Goal: Task Accomplishment & Management: Manage account settings

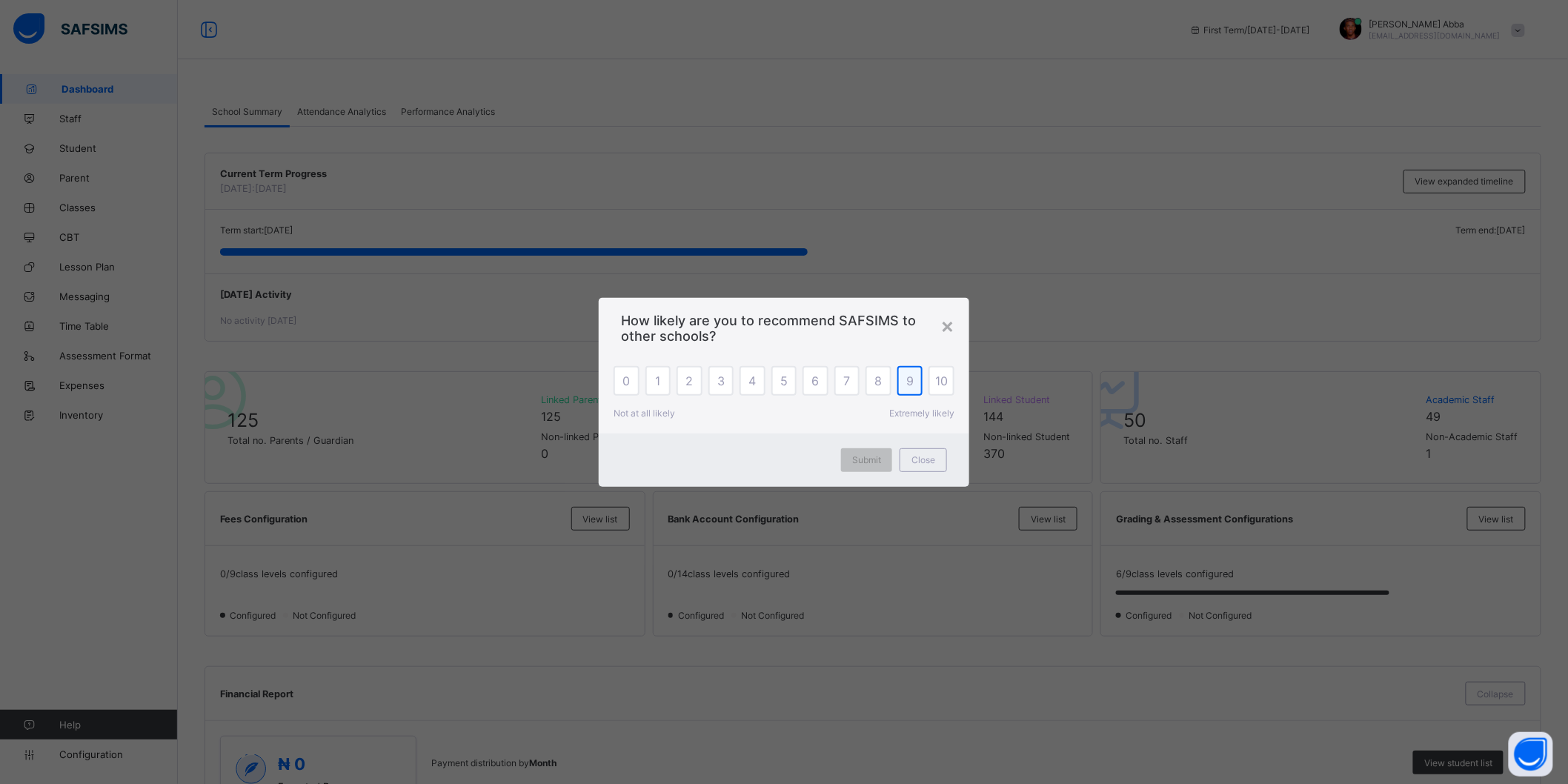
click at [913, 384] on span "9" at bounding box center [910, 381] width 7 height 15
click at [872, 463] on span "Submit" at bounding box center [867, 460] width 29 height 11
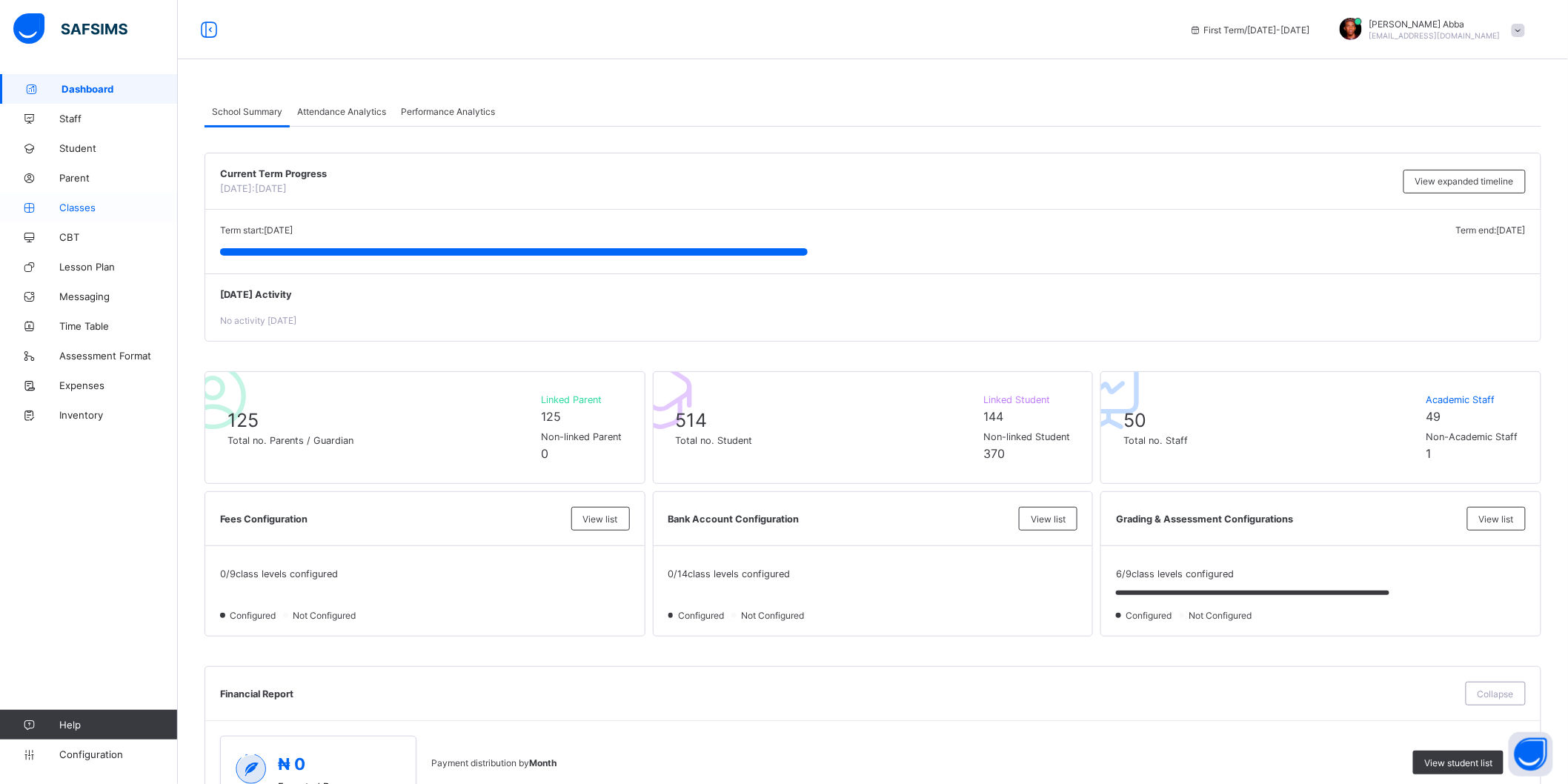
click at [74, 202] on span "Classes" at bounding box center [118, 207] width 119 height 12
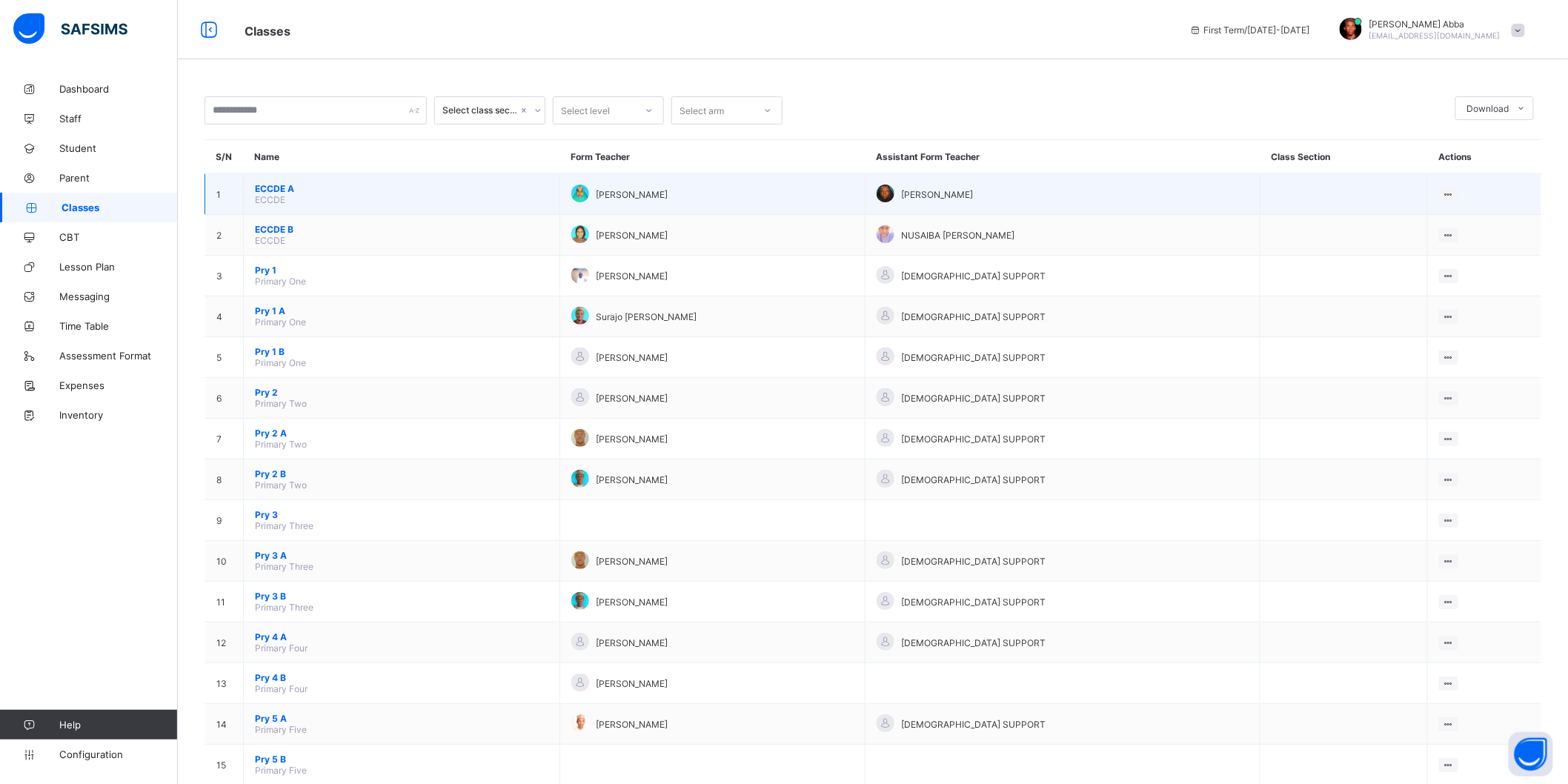
click at [272, 187] on span "ECCDE A" at bounding box center [401, 189] width 293 height 11
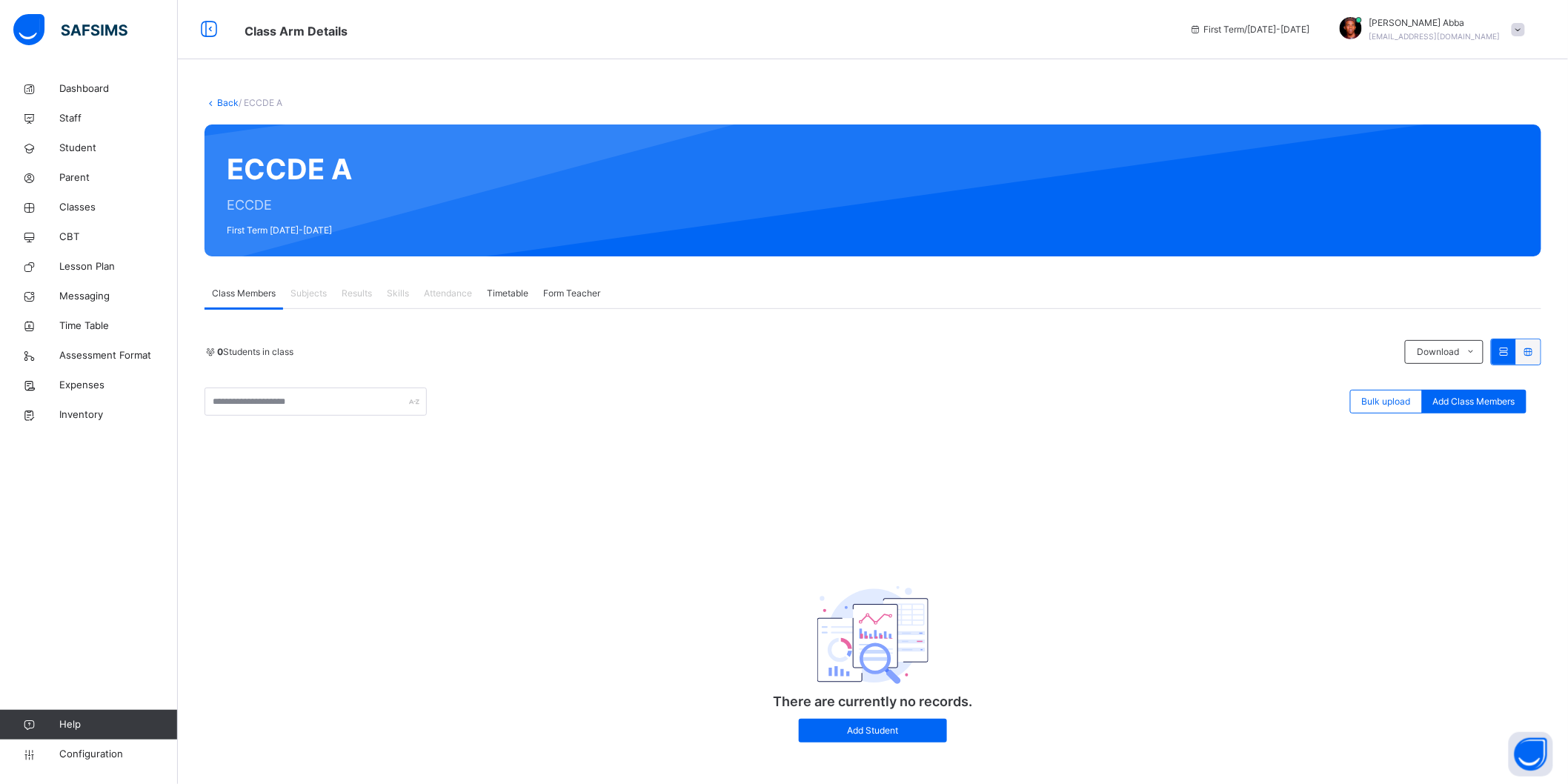
click at [220, 103] on link "Back" at bounding box center [228, 103] width 22 height 11
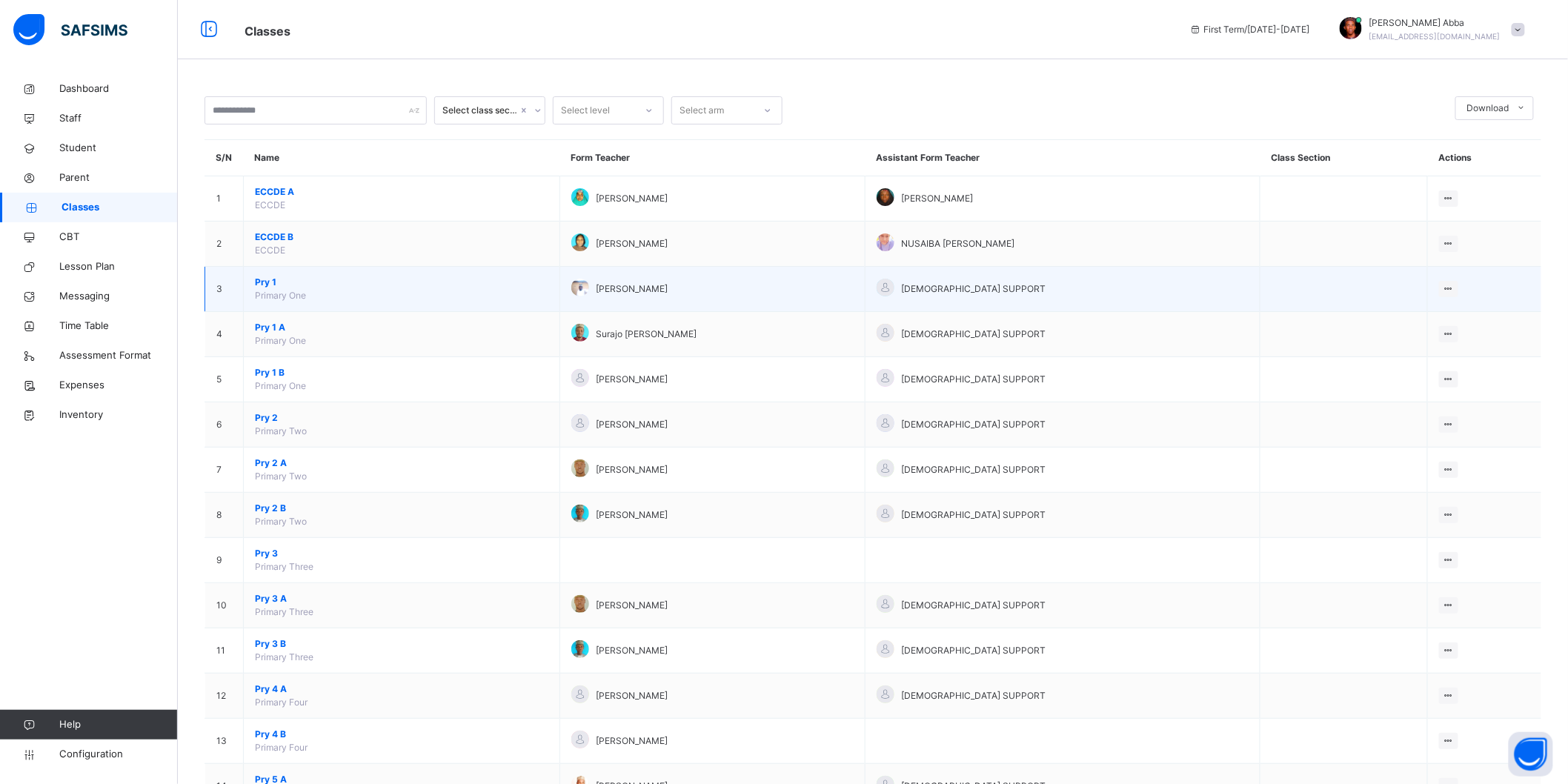
click at [268, 278] on span "Pry 1" at bounding box center [401, 282] width 293 height 14
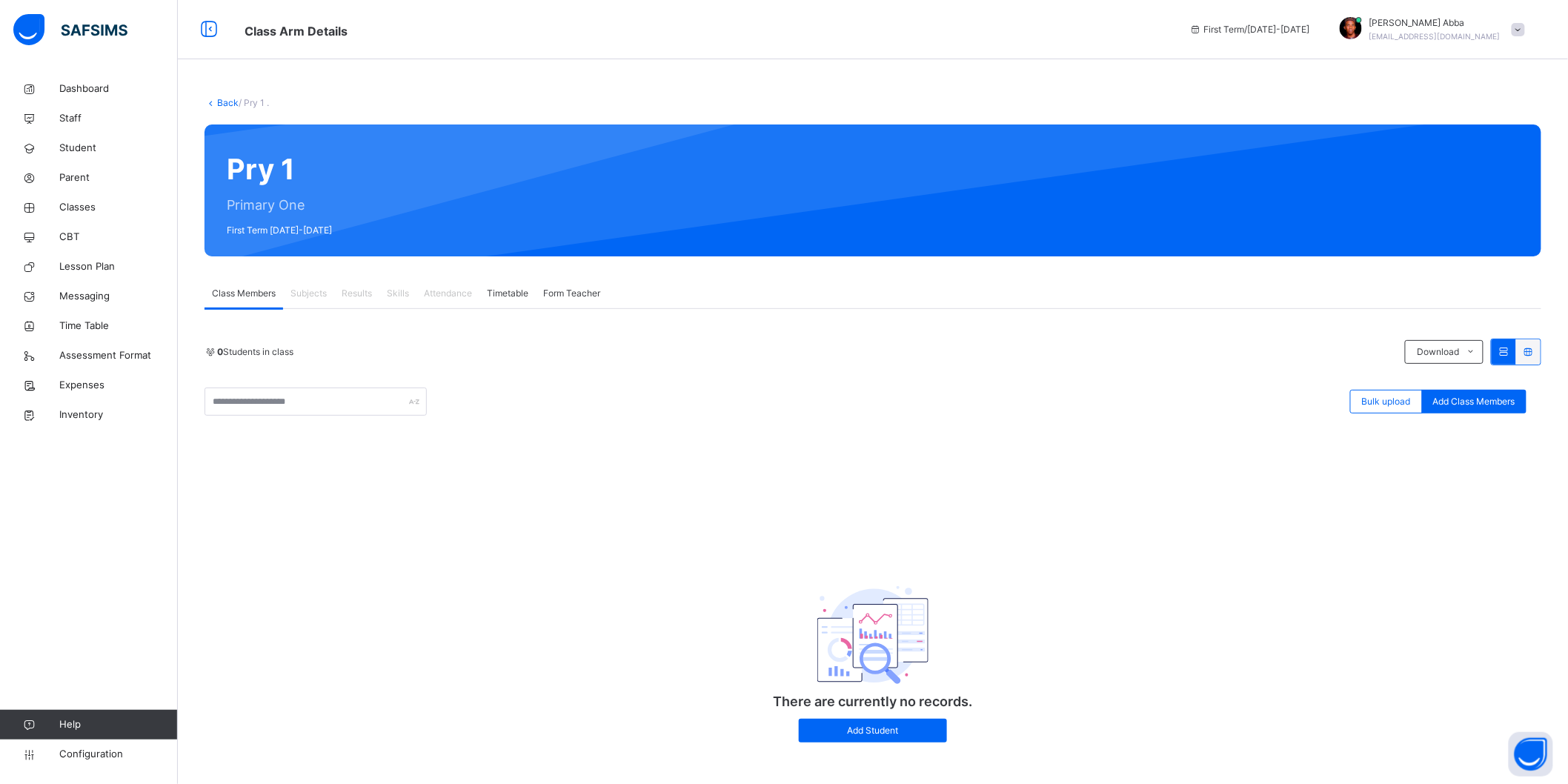
click at [221, 102] on link "Back" at bounding box center [228, 103] width 22 height 11
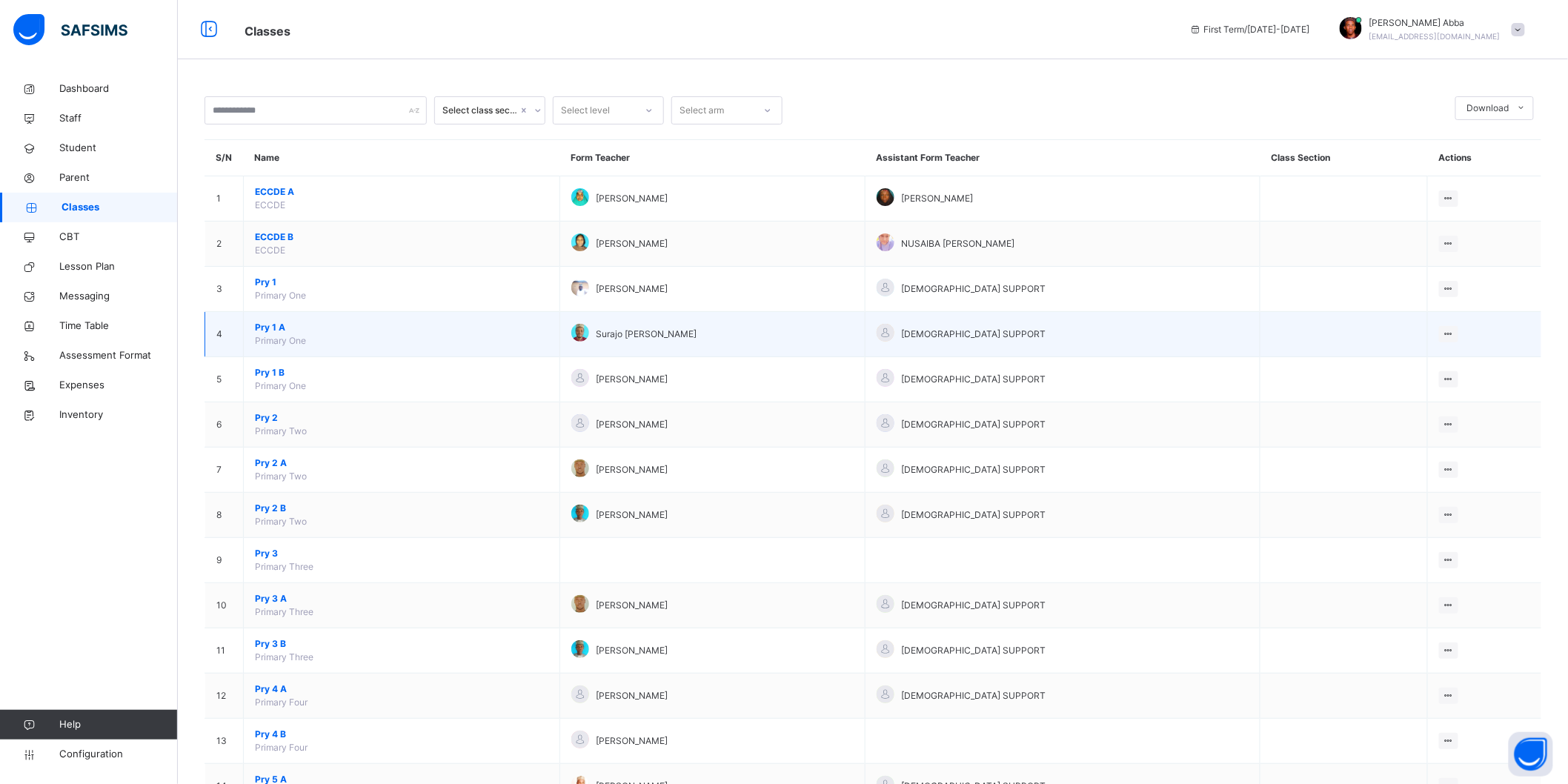
click at [272, 327] on span "Pry 1 A" at bounding box center [401, 327] width 293 height 14
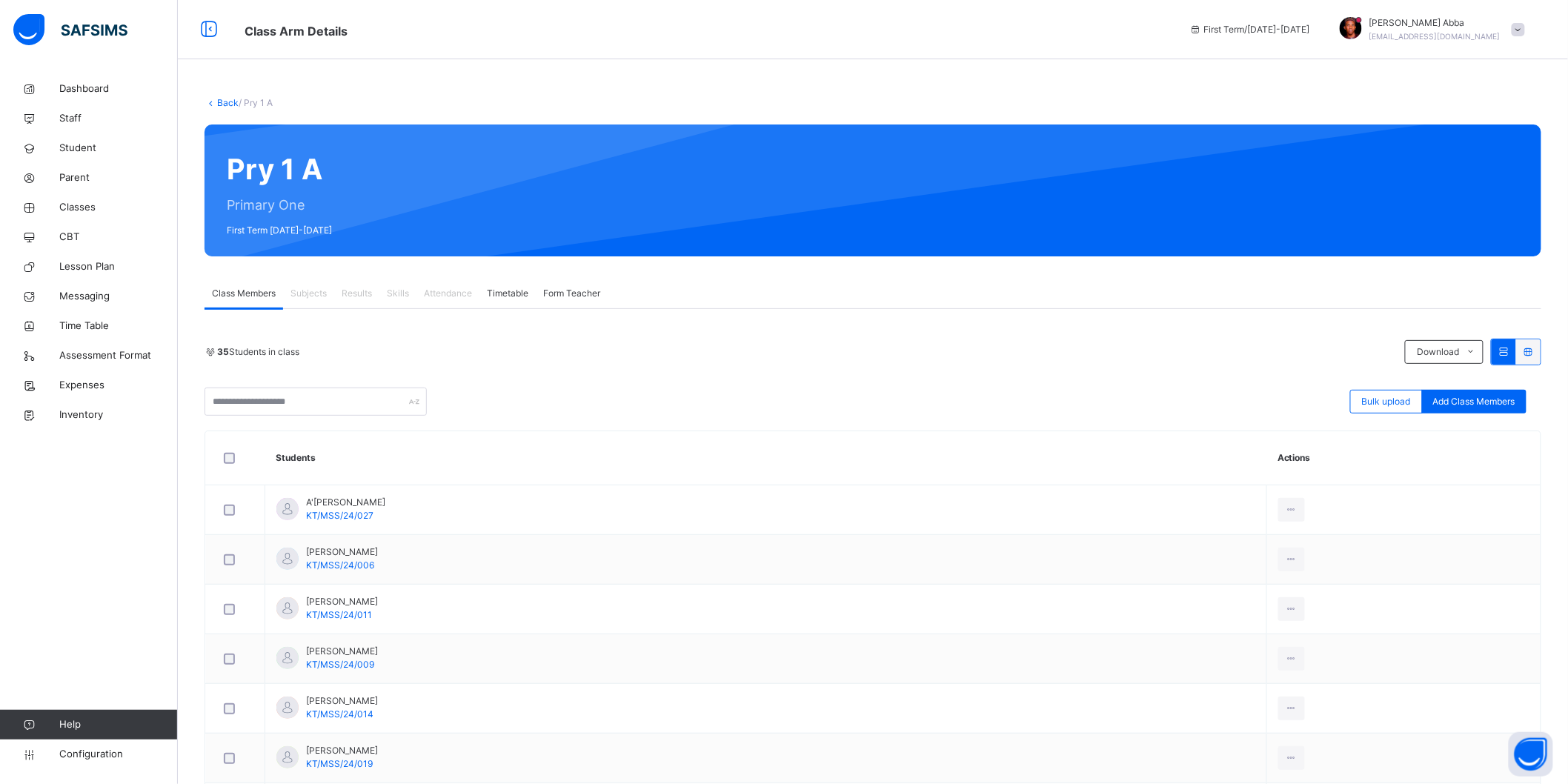
click at [229, 102] on link "Back" at bounding box center [228, 103] width 22 height 11
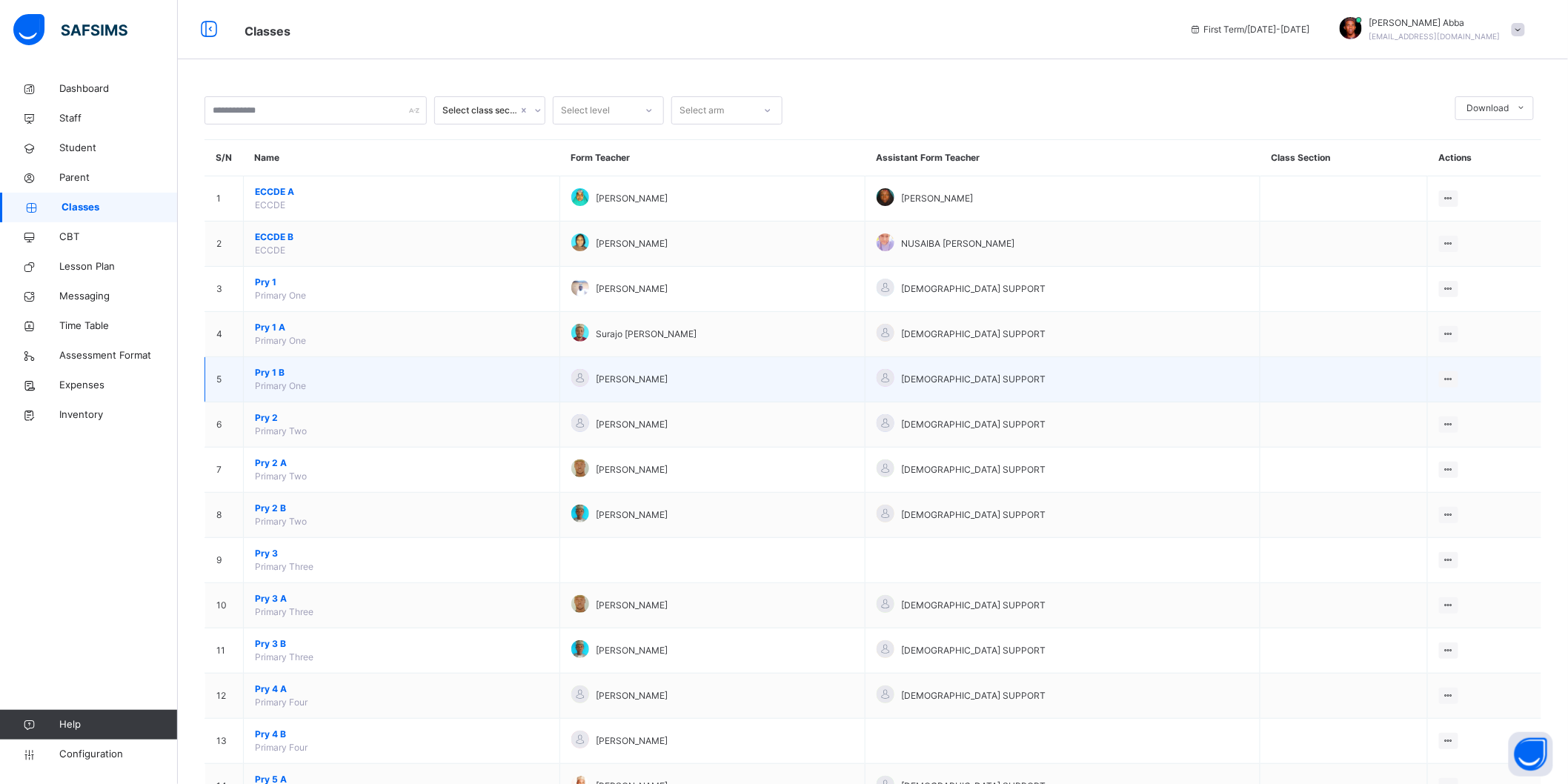
click at [267, 373] on span "Pry 1 B" at bounding box center [401, 373] width 293 height 14
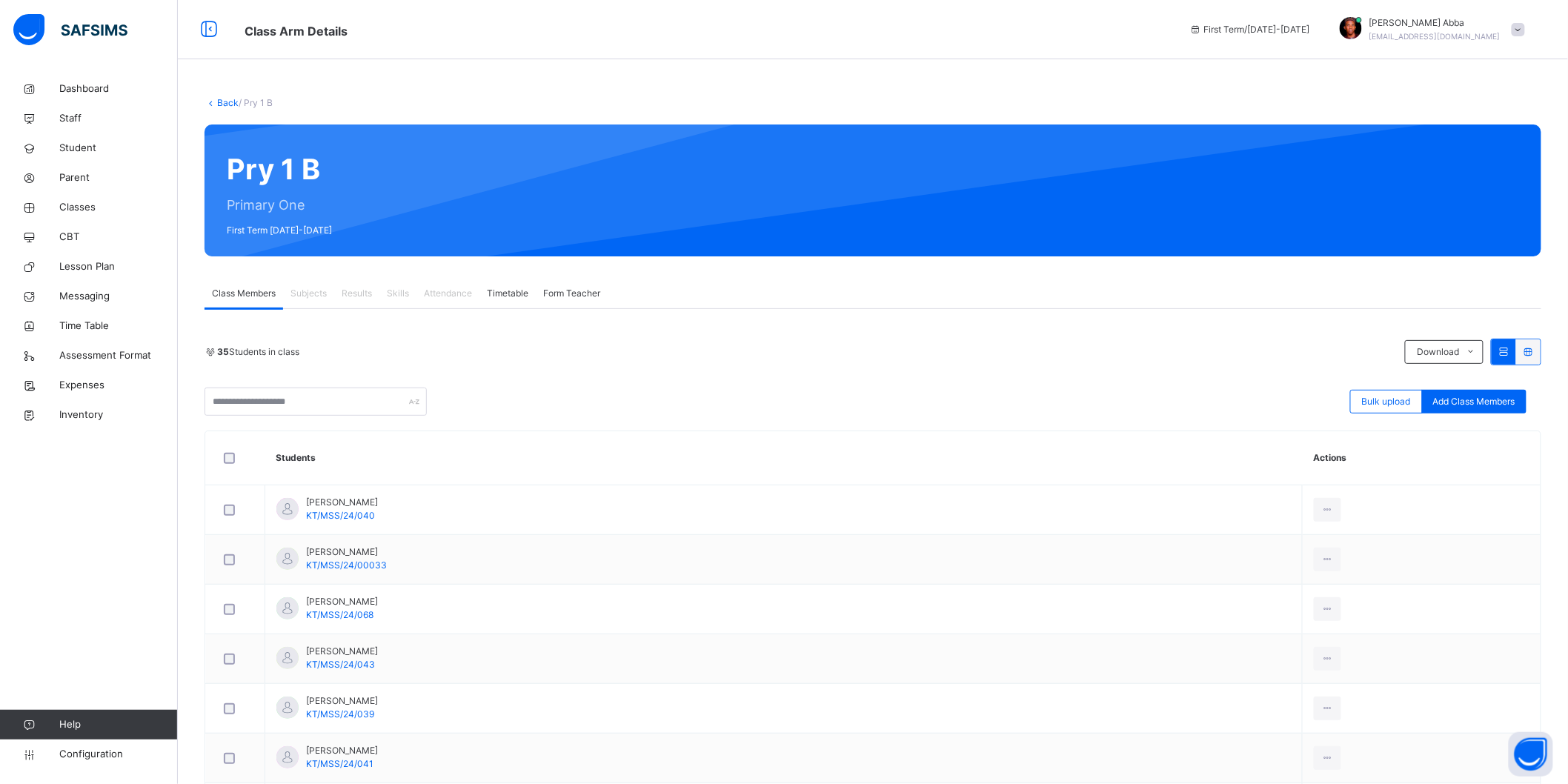
click at [218, 107] on link "Back" at bounding box center [228, 103] width 22 height 11
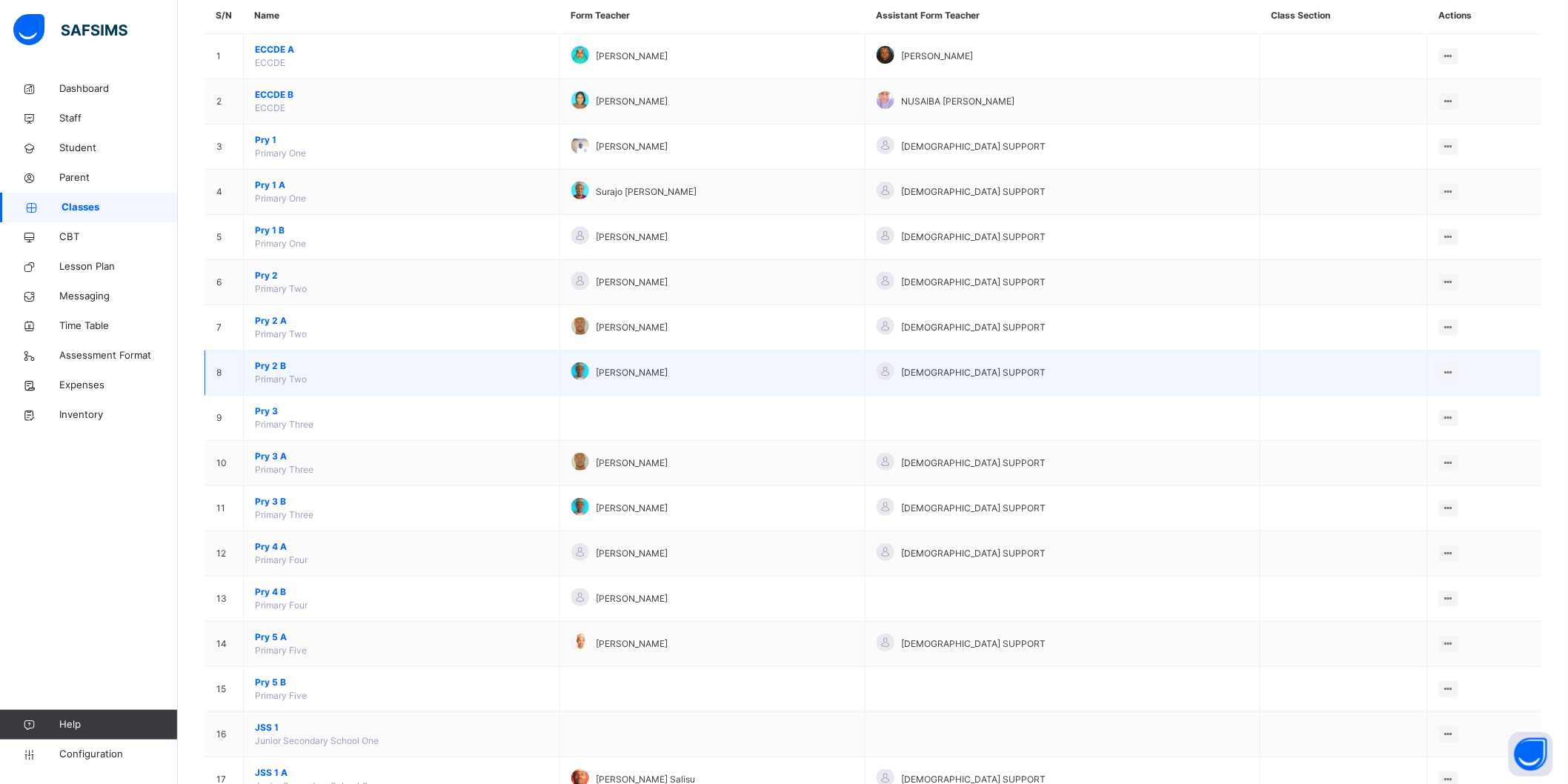
scroll to position [165, 0]
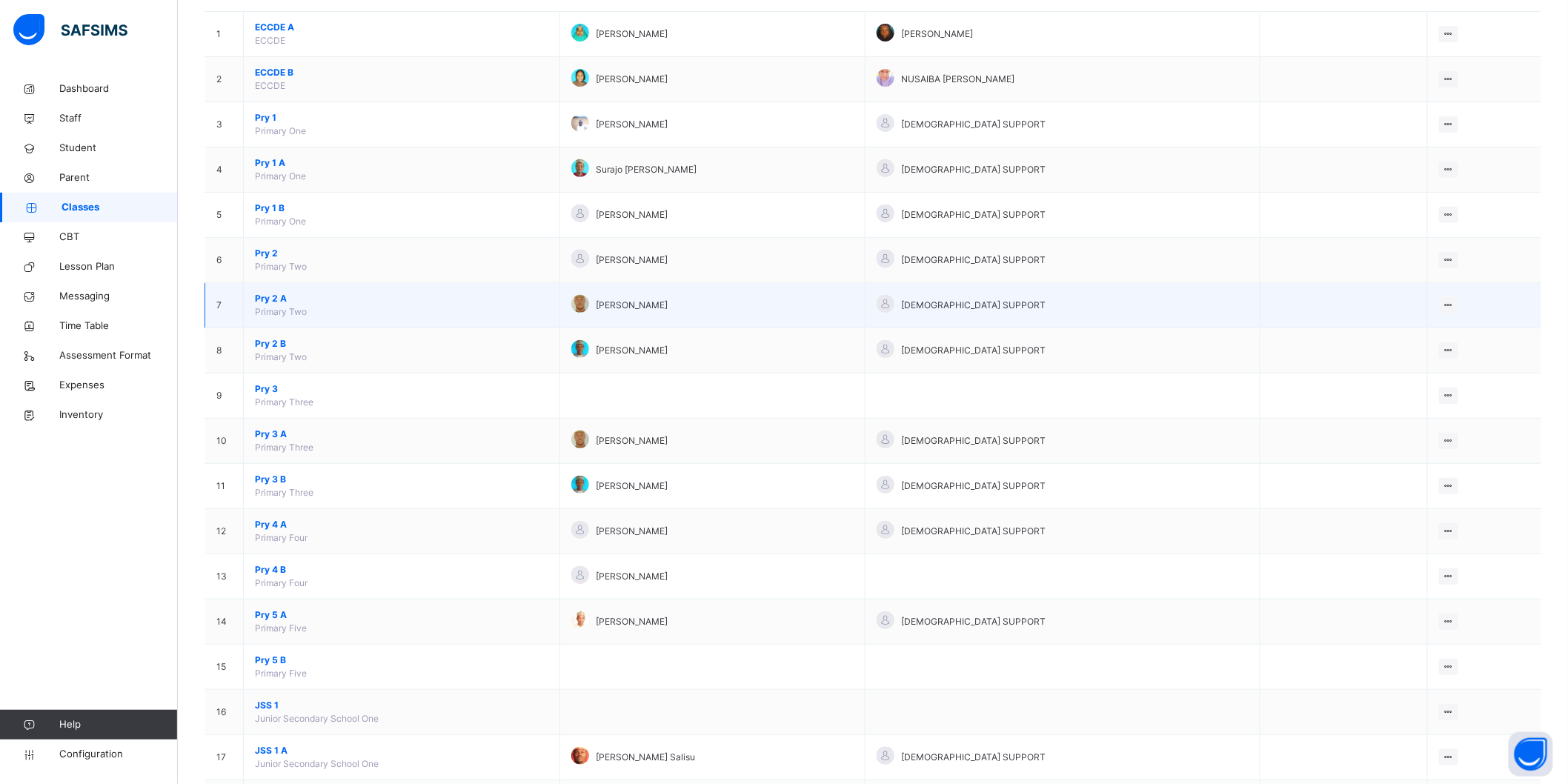
click at [273, 293] on span "Pry 2 A" at bounding box center [401, 298] width 293 height 14
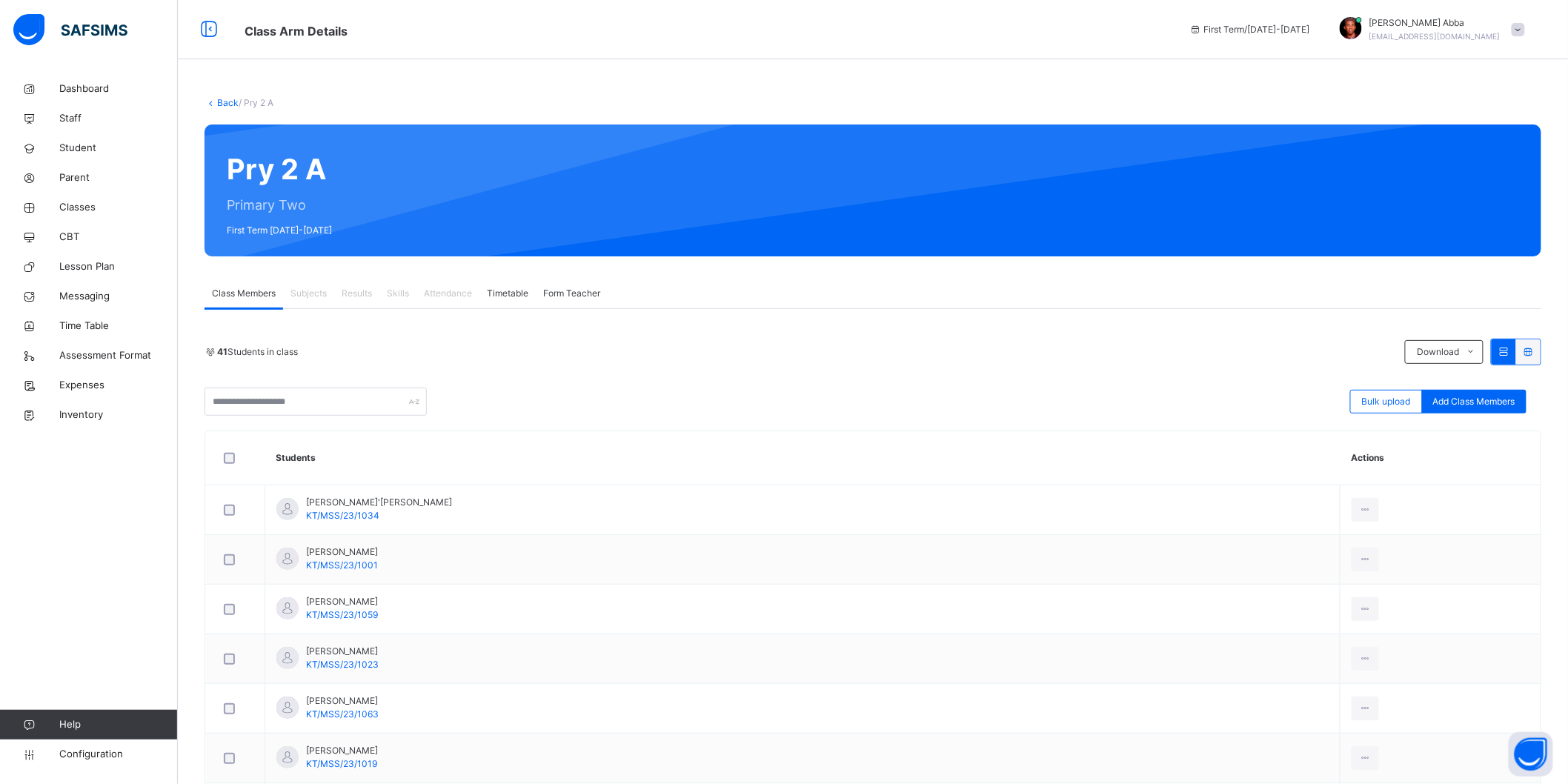
click at [224, 104] on link "Back" at bounding box center [228, 103] width 22 height 11
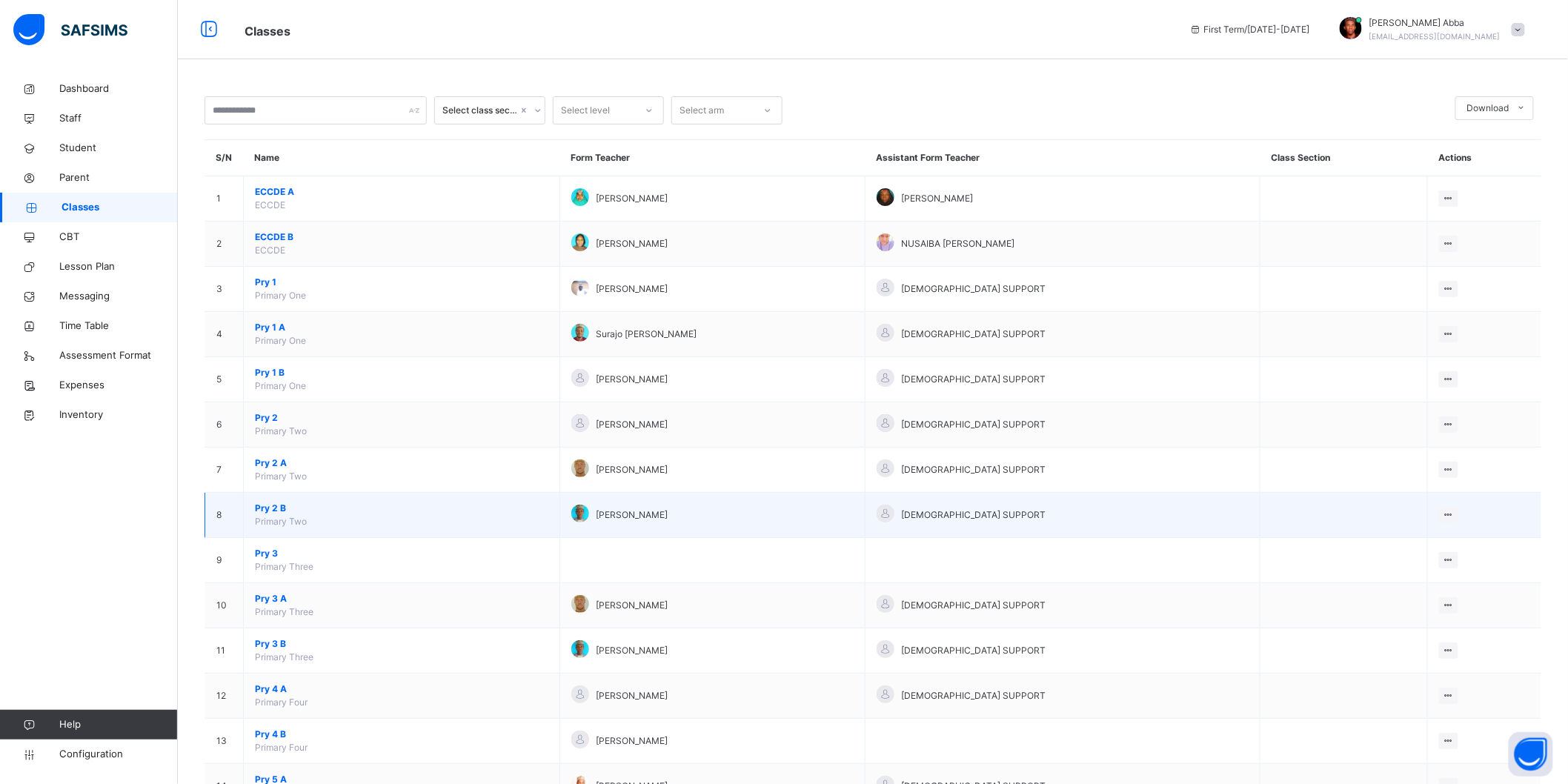
click at [273, 508] on span "Pry 2 B" at bounding box center [401, 508] width 293 height 14
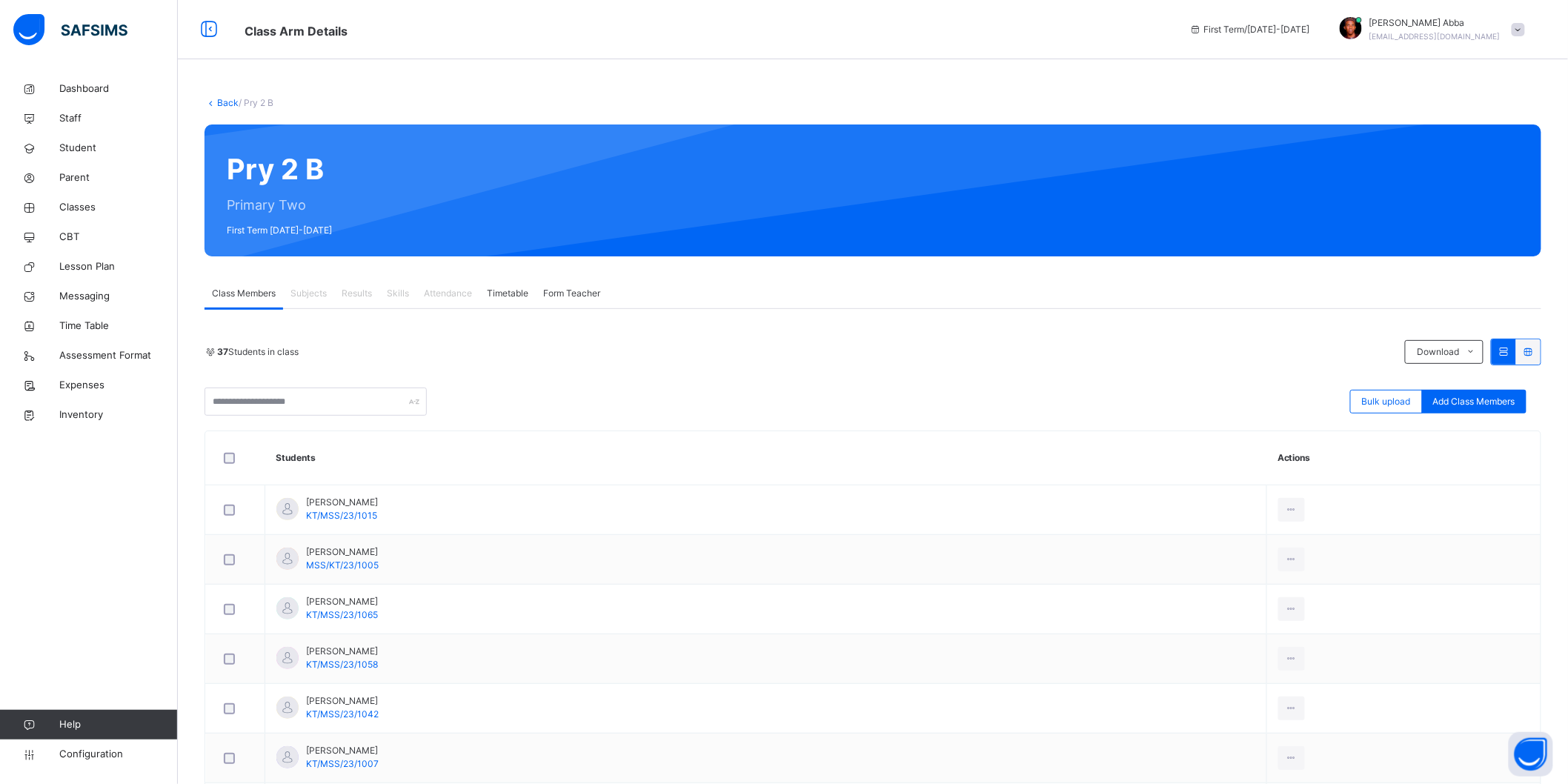
click at [227, 105] on link "Back" at bounding box center [228, 103] width 22 height 11
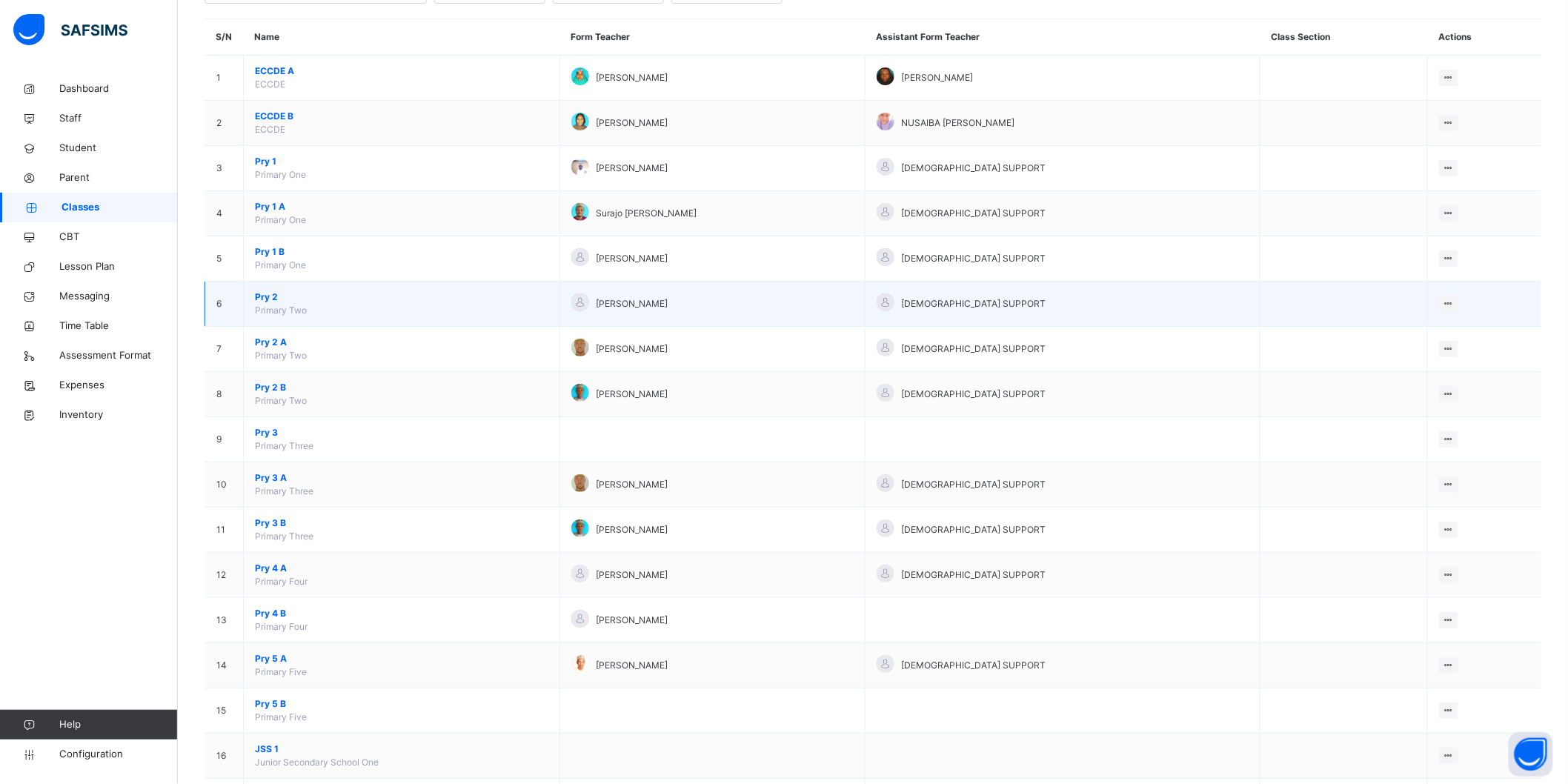
scroll to position [165, 0]
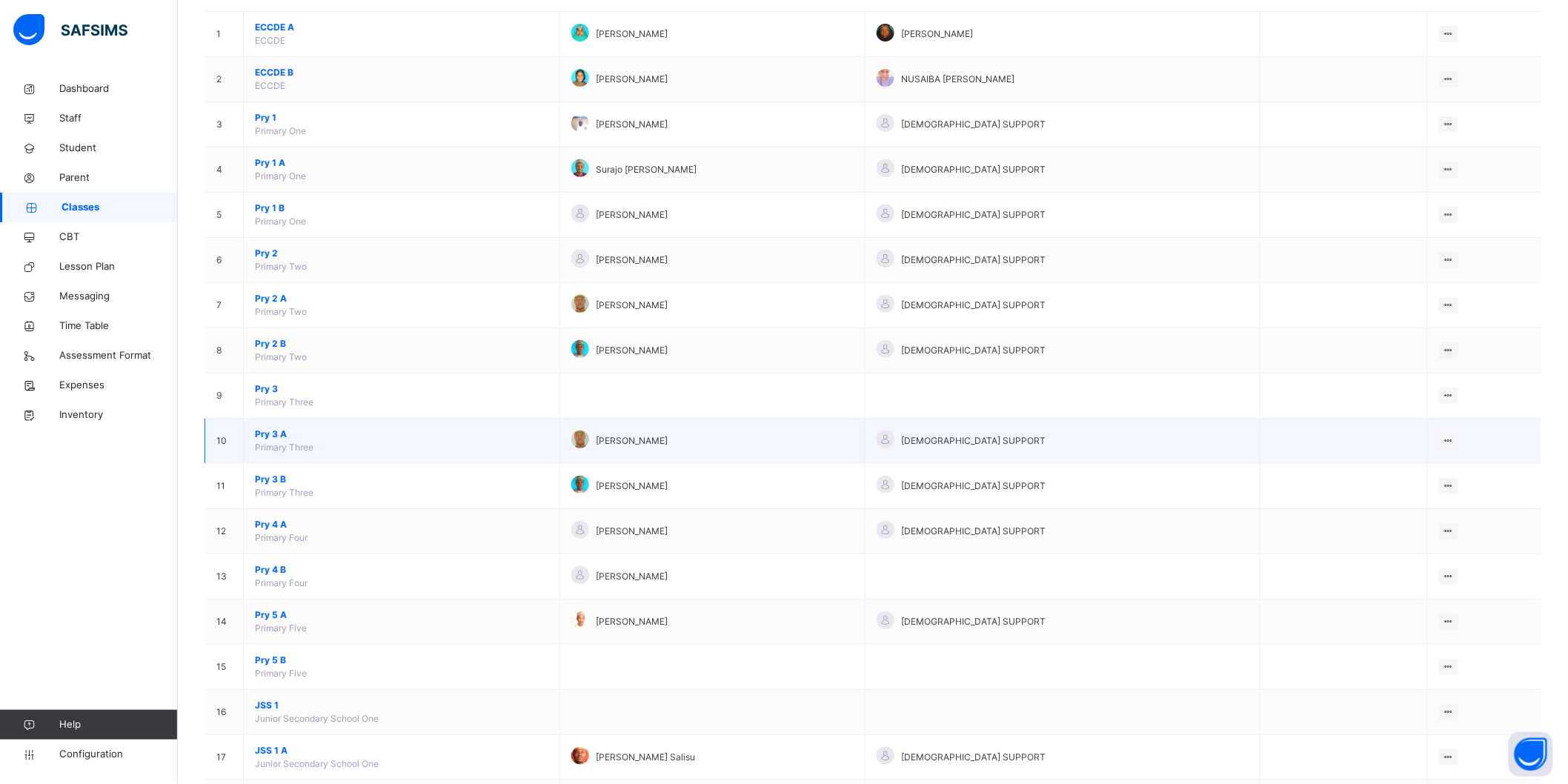
click at [273, 432] on span "Pry 3 A" at bounding box center [401, 434] width 293 height 14
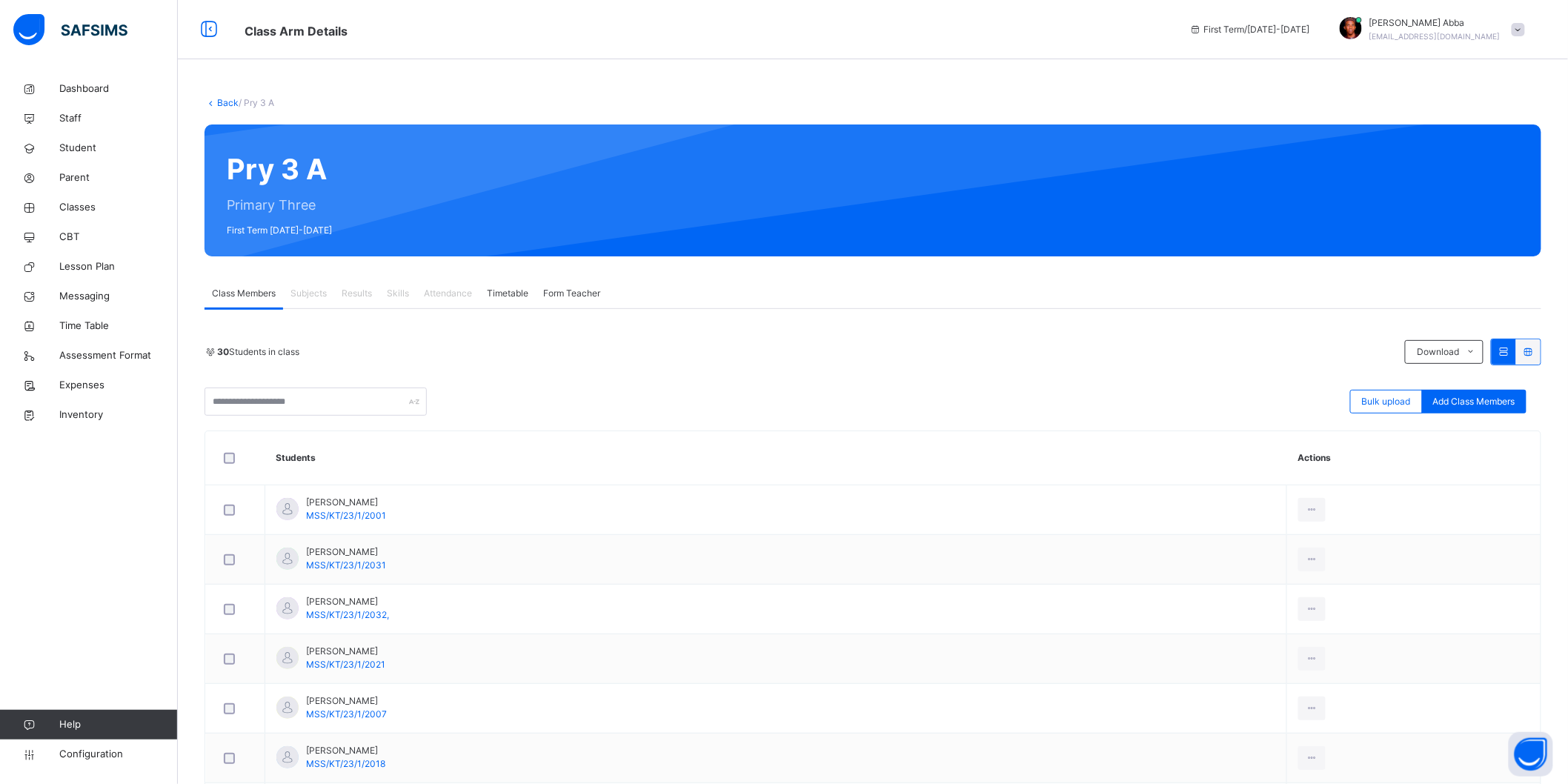
click at [217, 103] on link "Back" at bounding box center [228, 103] width 22 height 11
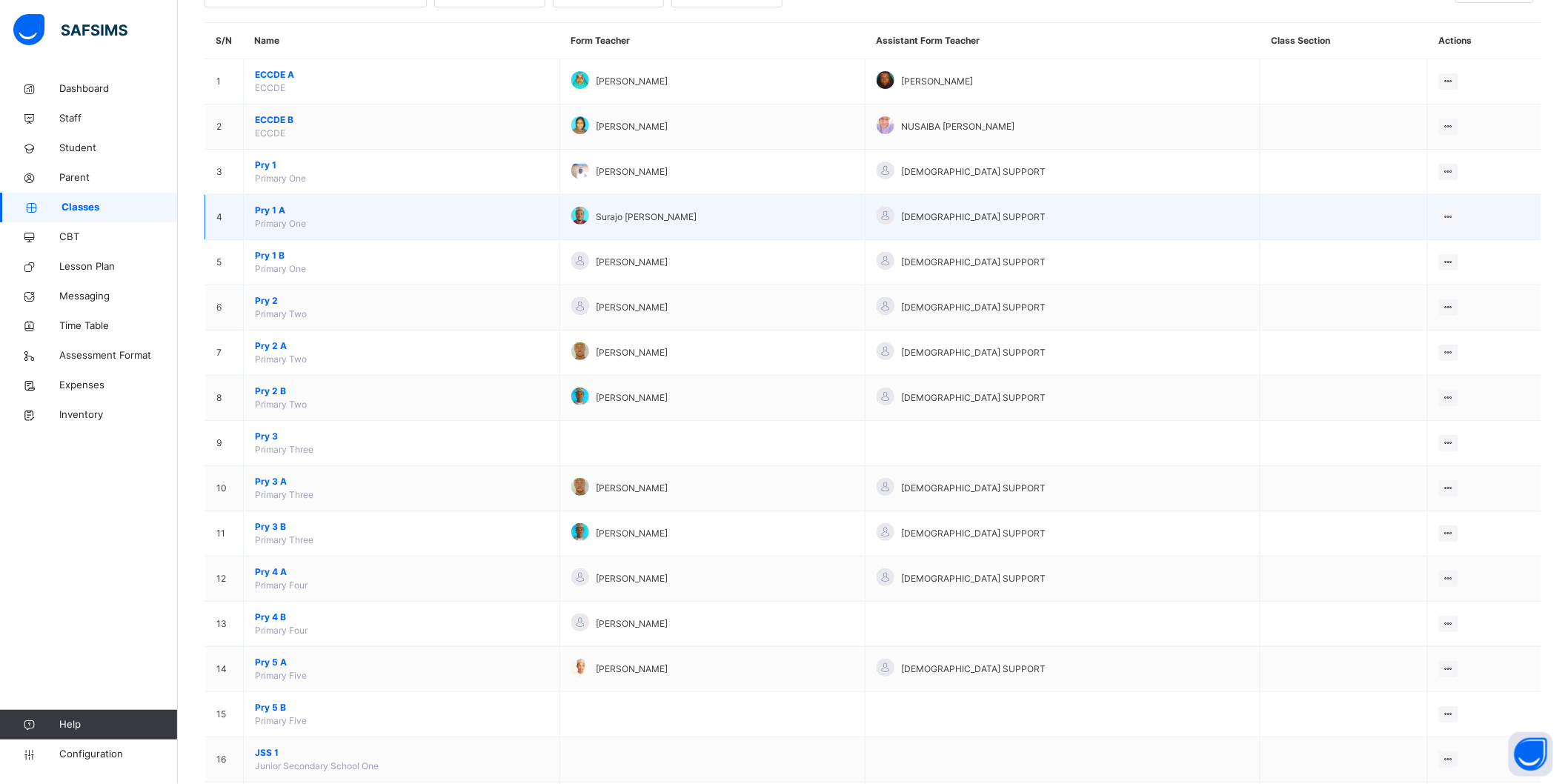
scroll to position [247, 0]
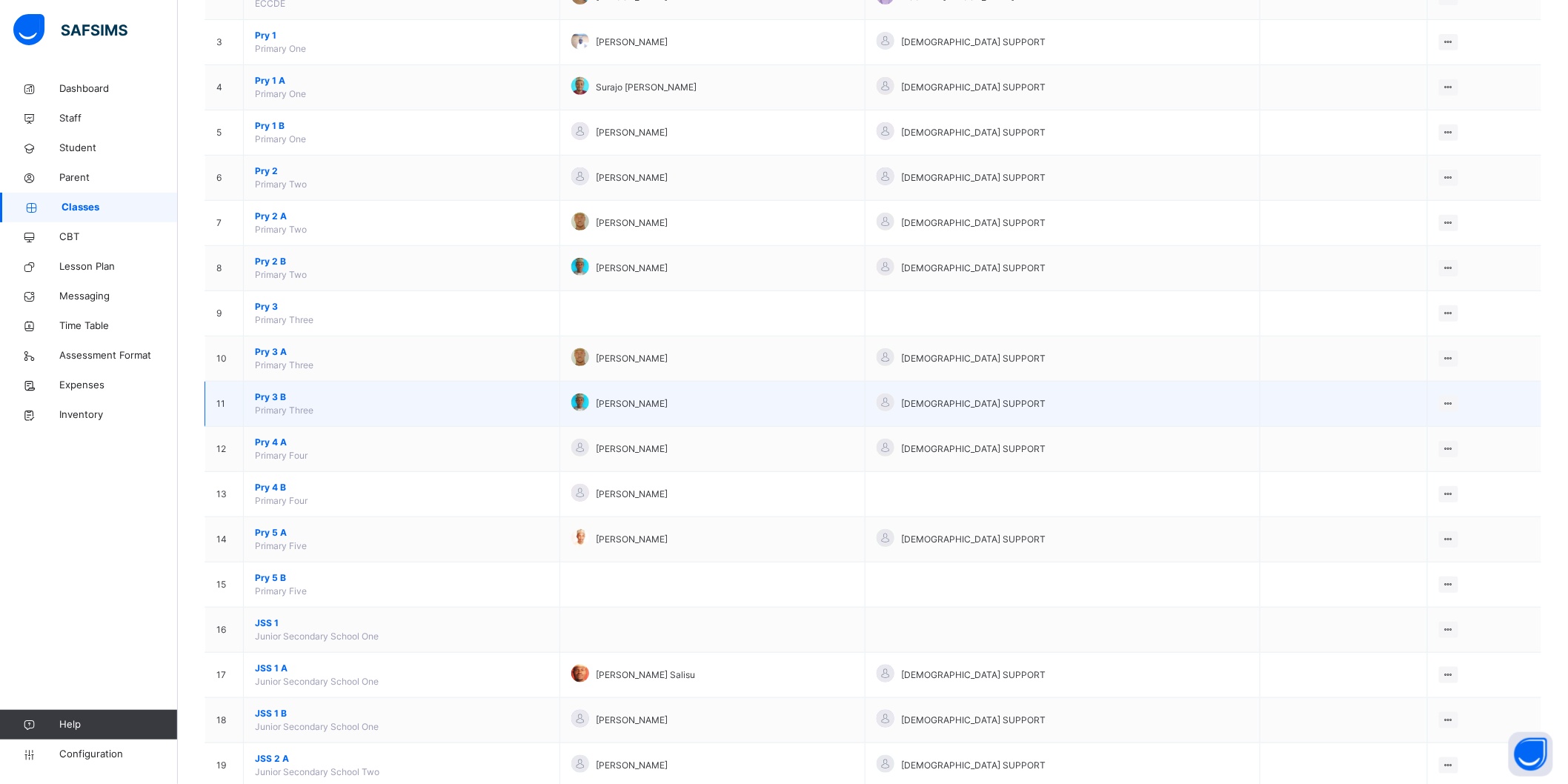
click at [275, 403] on span "Pry 3 B" at bounding box center [401, 397] width 293 height 14
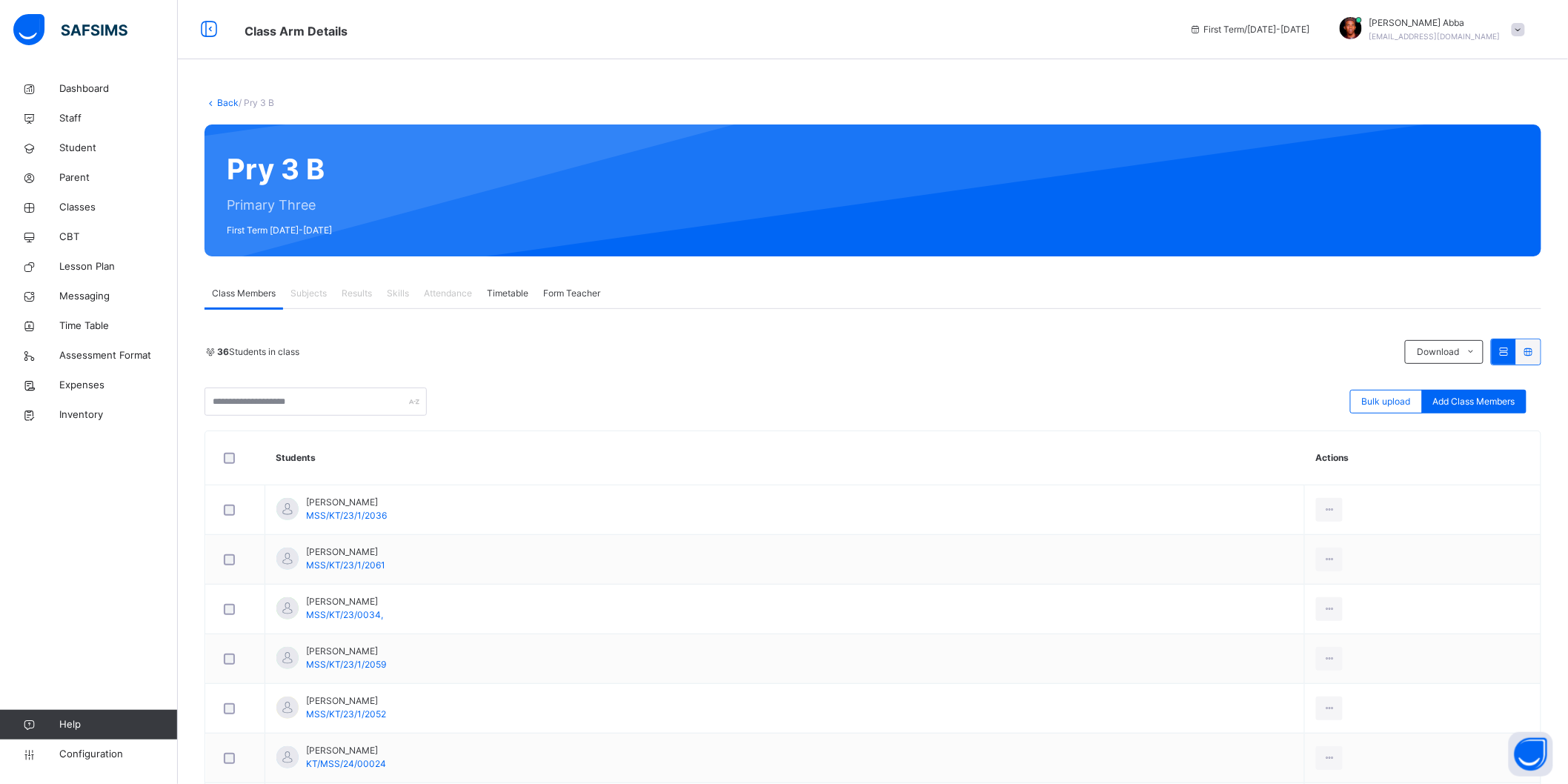
click at [315, 293] on span "Subjects" at bounding box center [309, 293] width 36 height 14
click at [323, 293] on span "Subjects" at bounding box center [309, 293] width 36 height 14
click at [247, 293] on span "Class Members" at bounding box center [243, 293] width 64 height 14
click at [225, 99] on link "Back" at bounding box center [228, 103] width 22 height 11
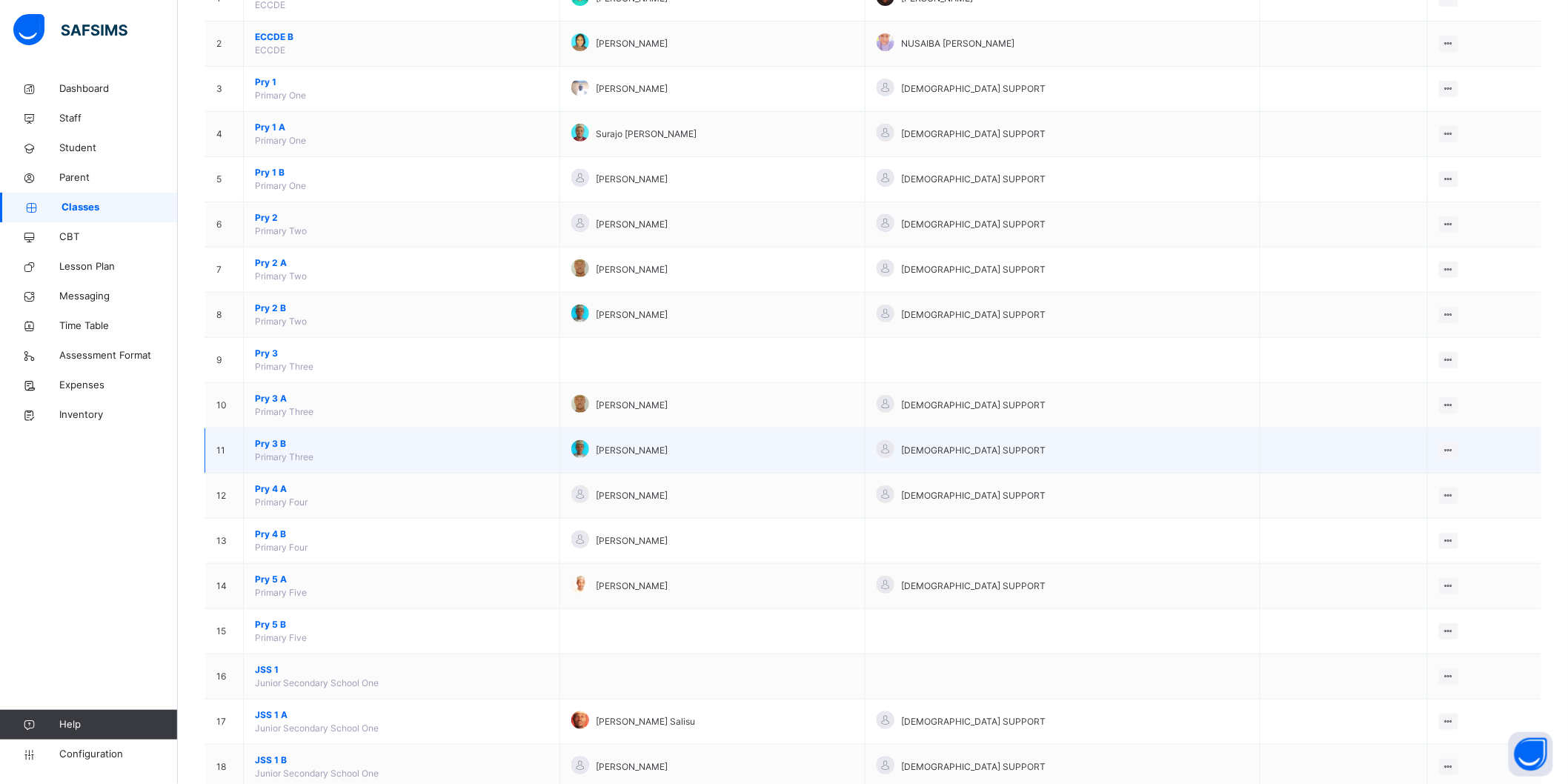
scroll to position [247, 0]
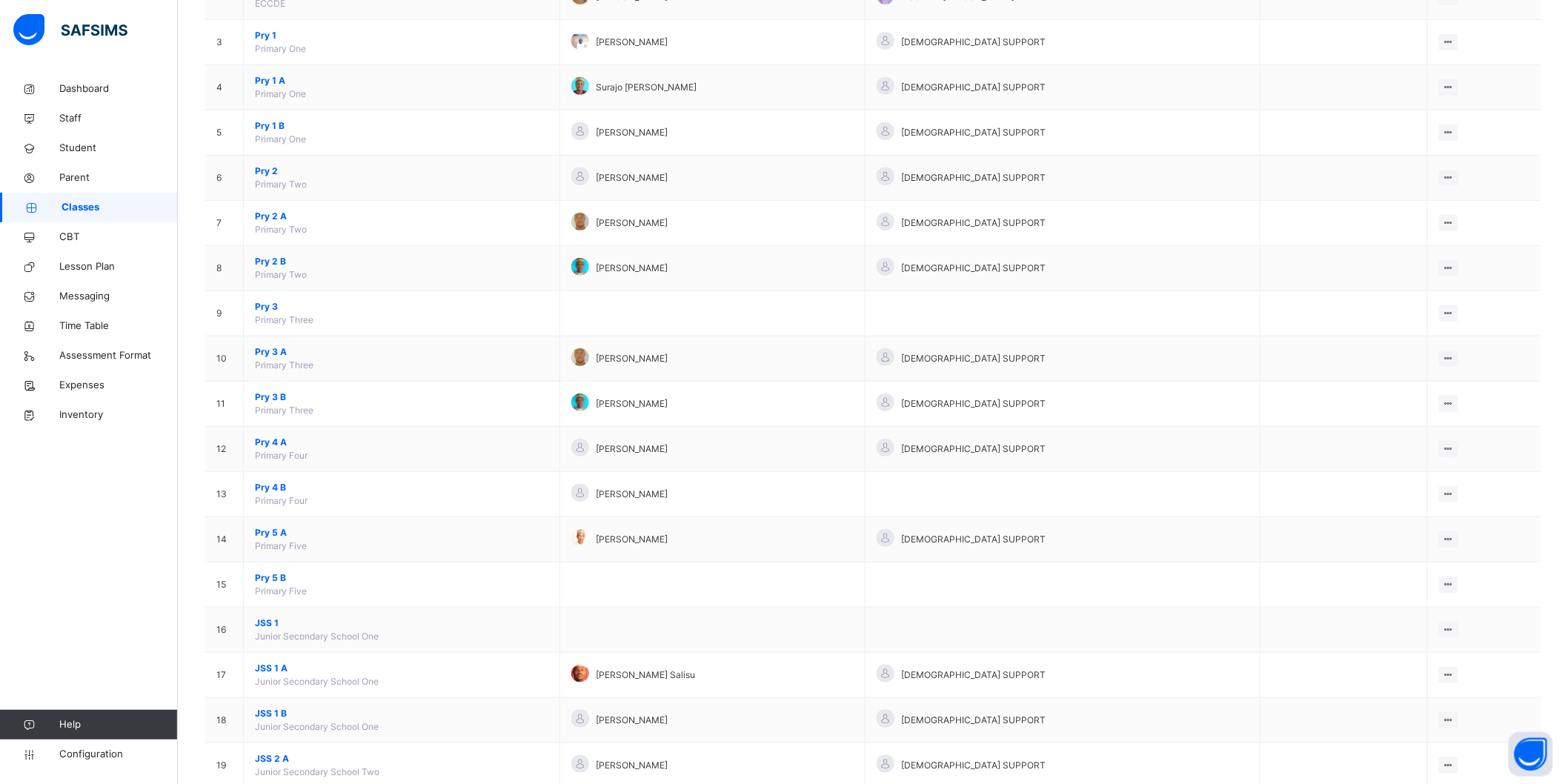
click at [273, 440] on span "Pry 4 A" at bounding box center [401, 442] width 293 height 14
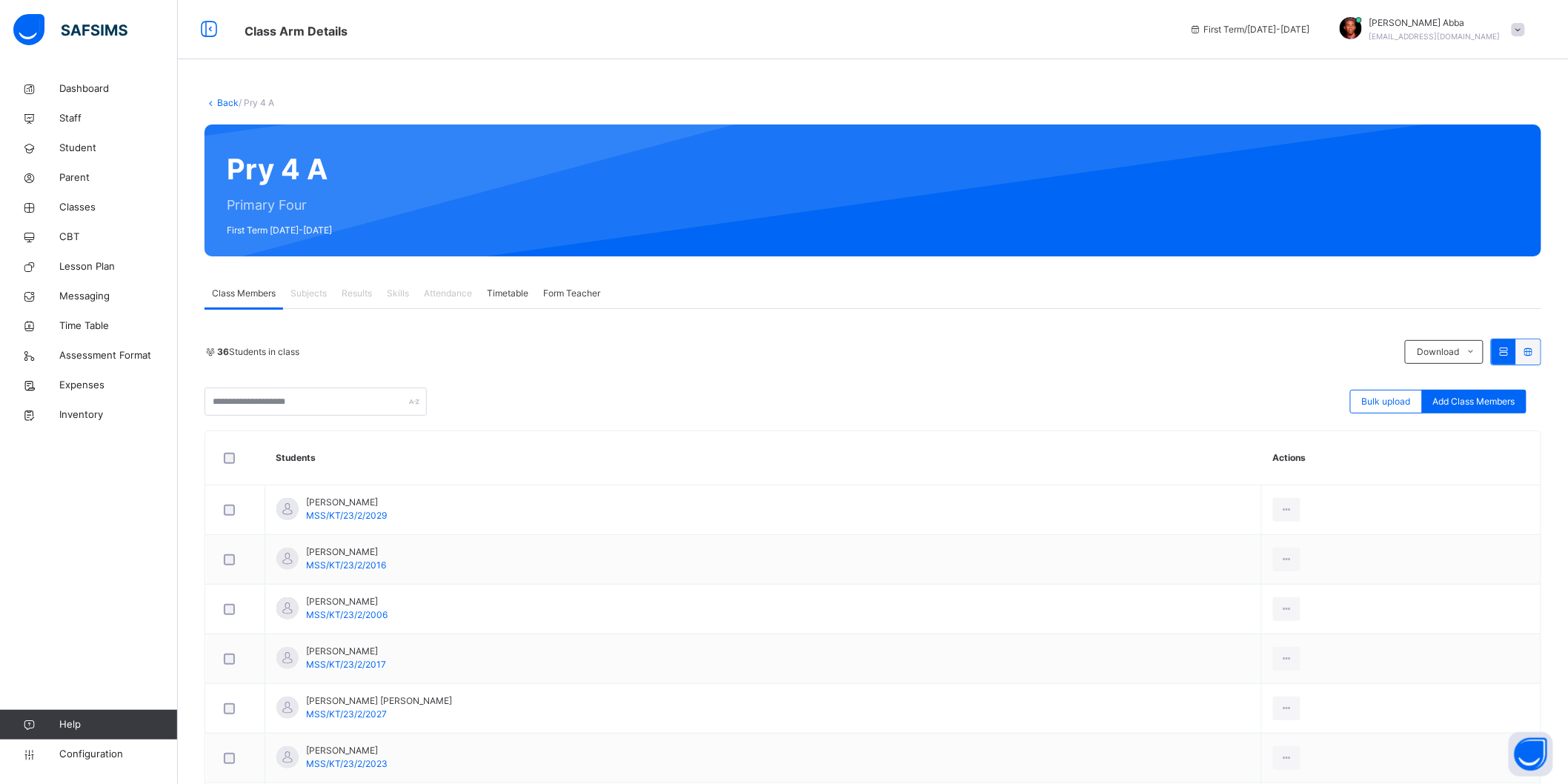
click at [316, 289] on span "Subjects" at bounding box center [309, 293] width 36 height 14
click at [311, 290] on span "Subjects" at bounding box center [309, 293] width 36 height 14
click at [114, 753] on span "Configuration" at bounding box center [118, 755] width 118 height 15
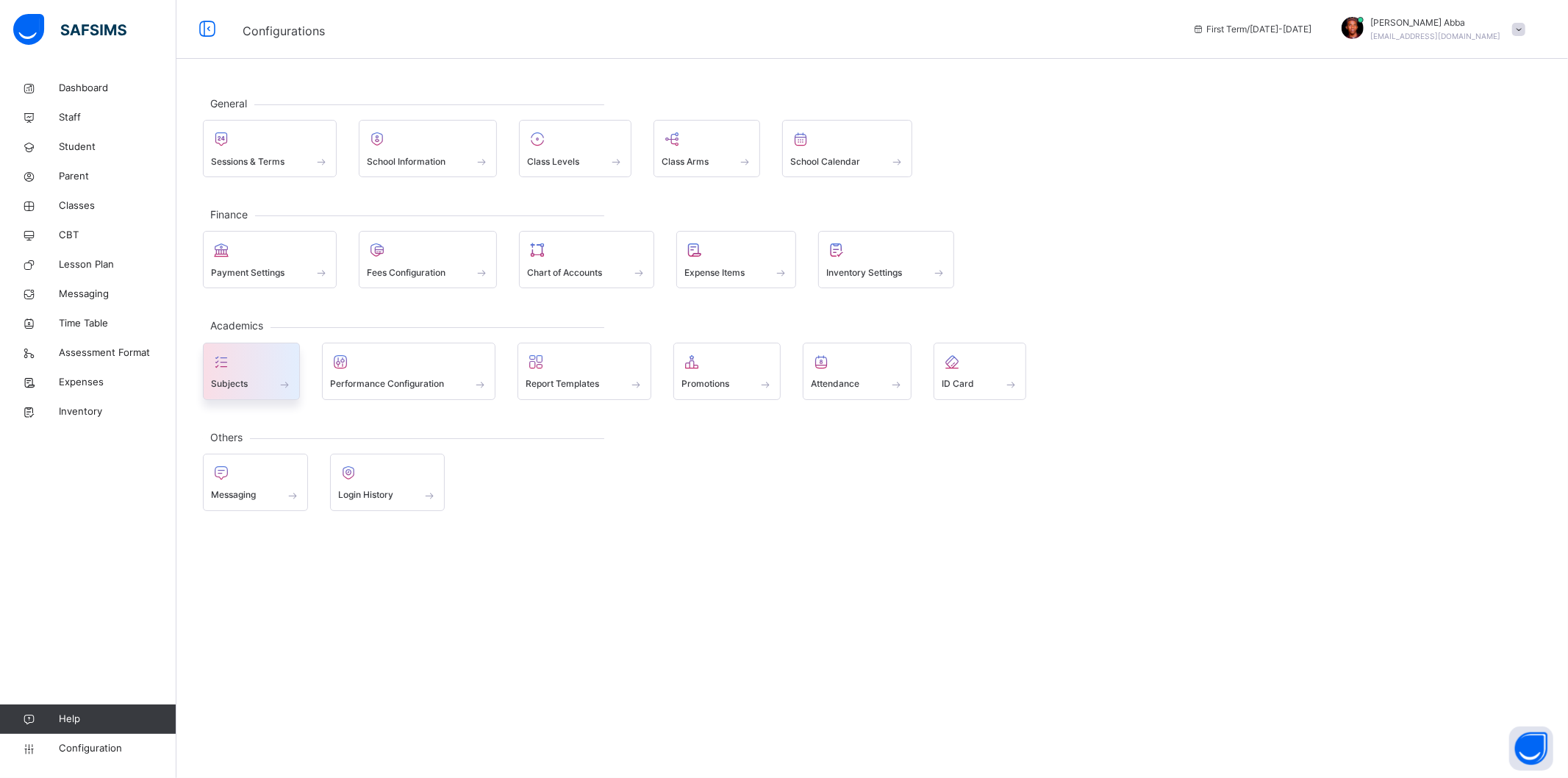
click at [260, 367] on div at bounding box center [251, 363] width 81 height 22
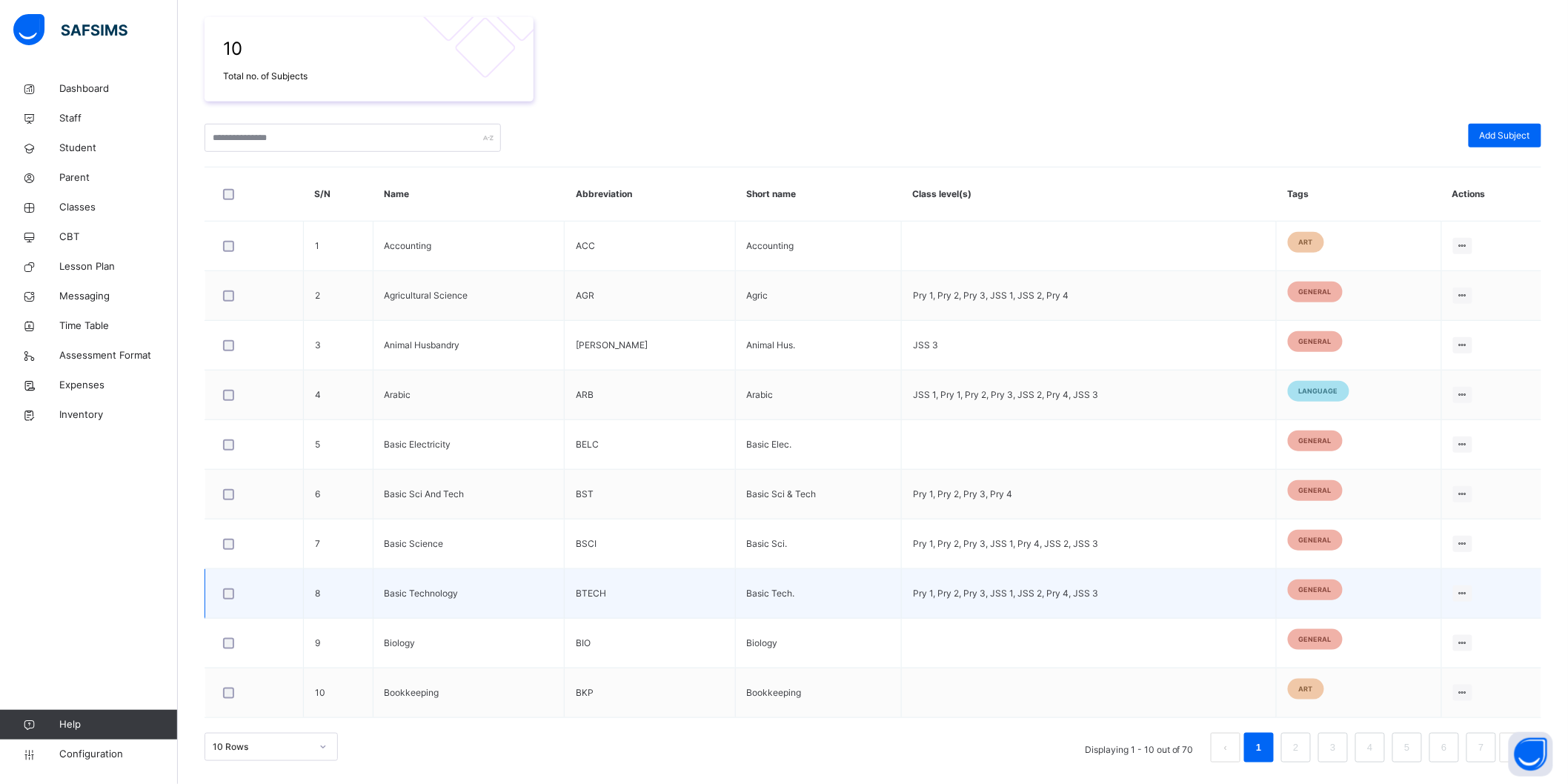
scroll to position [258, 0]
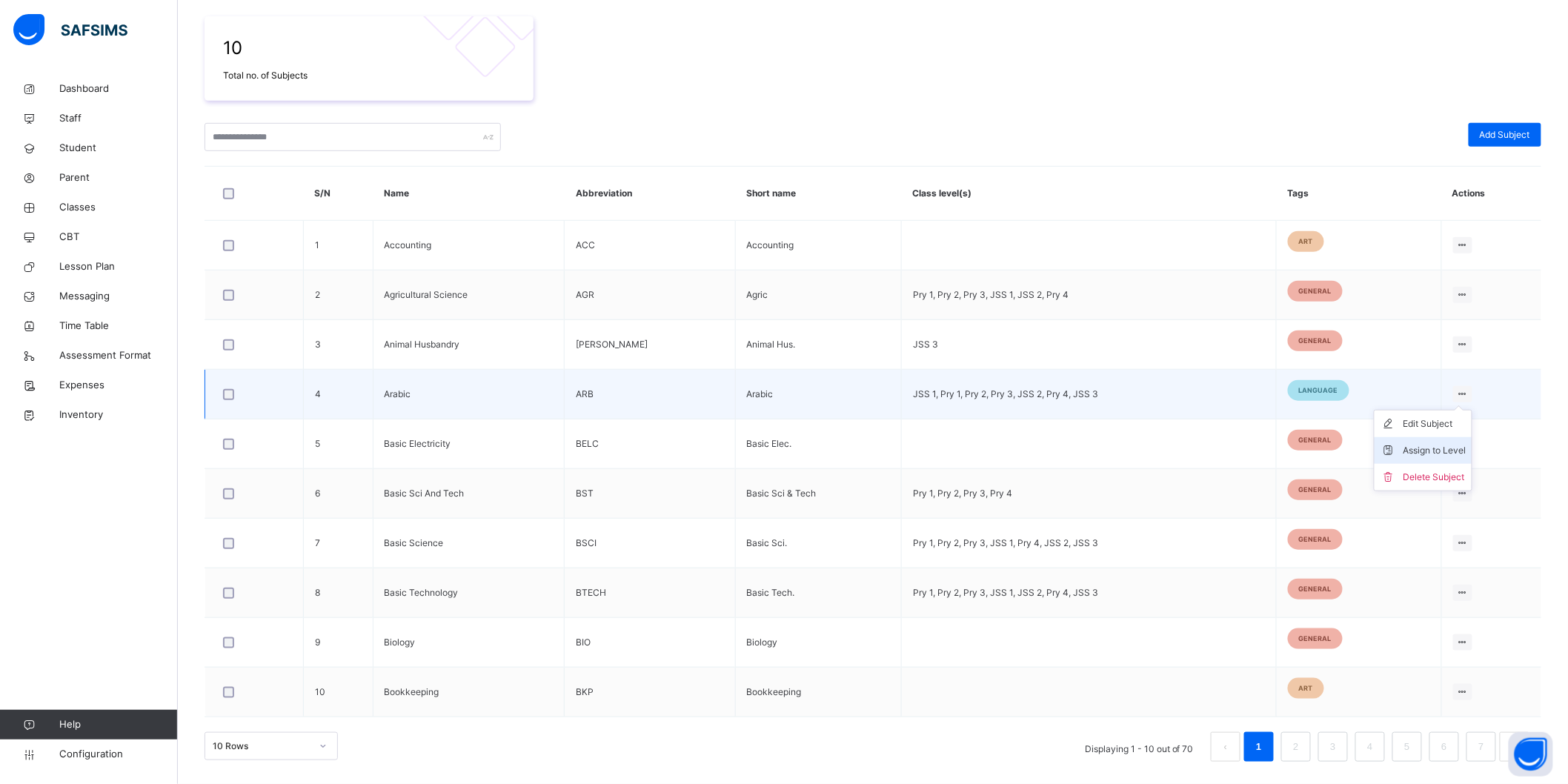
click at [1433, 453] on div "Assign to Level" at bounding box center [1434, 451] width 63 height 15
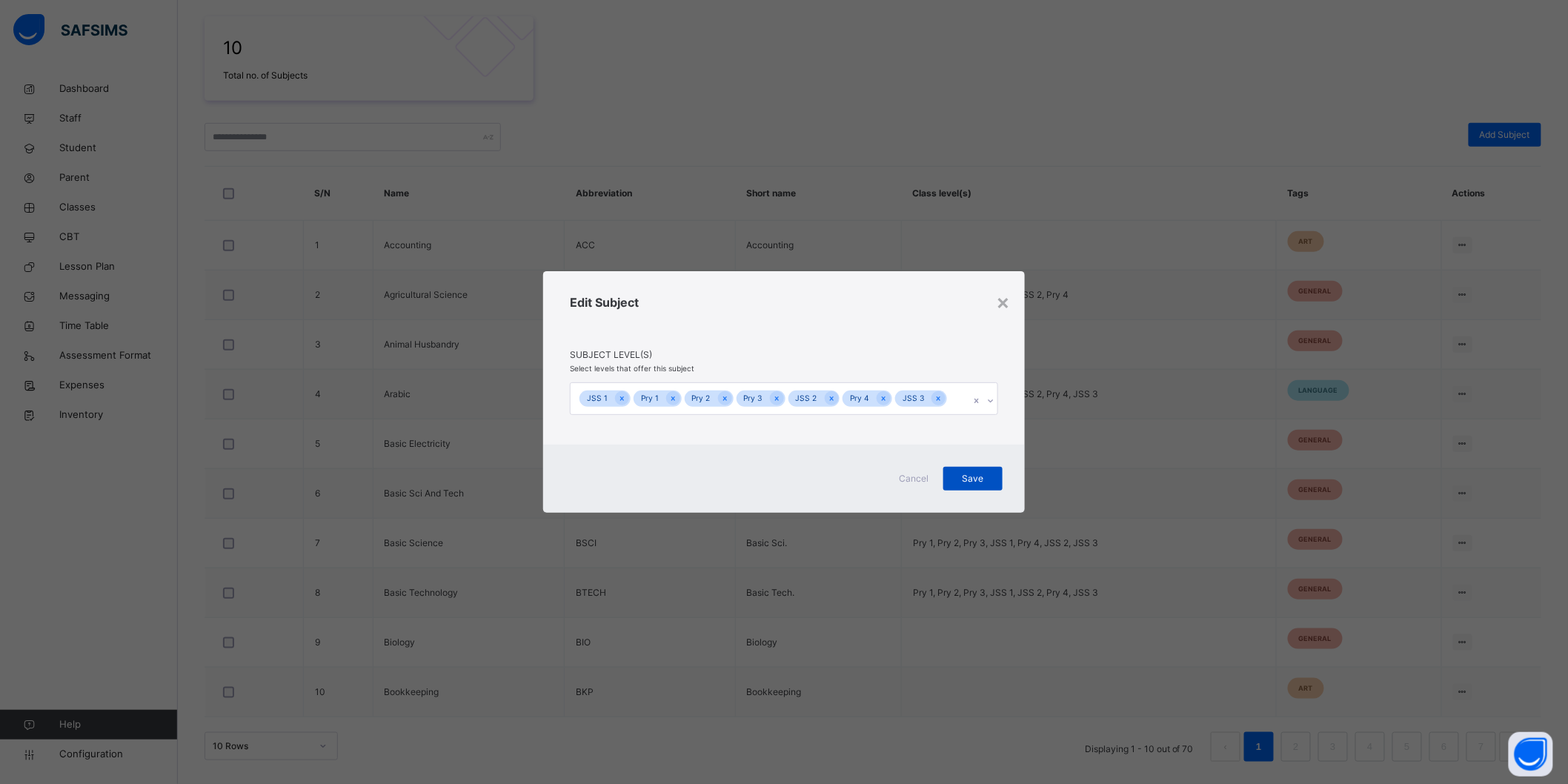
click at [975, 472] on span "Save" at bounding box center [973, 478] width 37 height 14
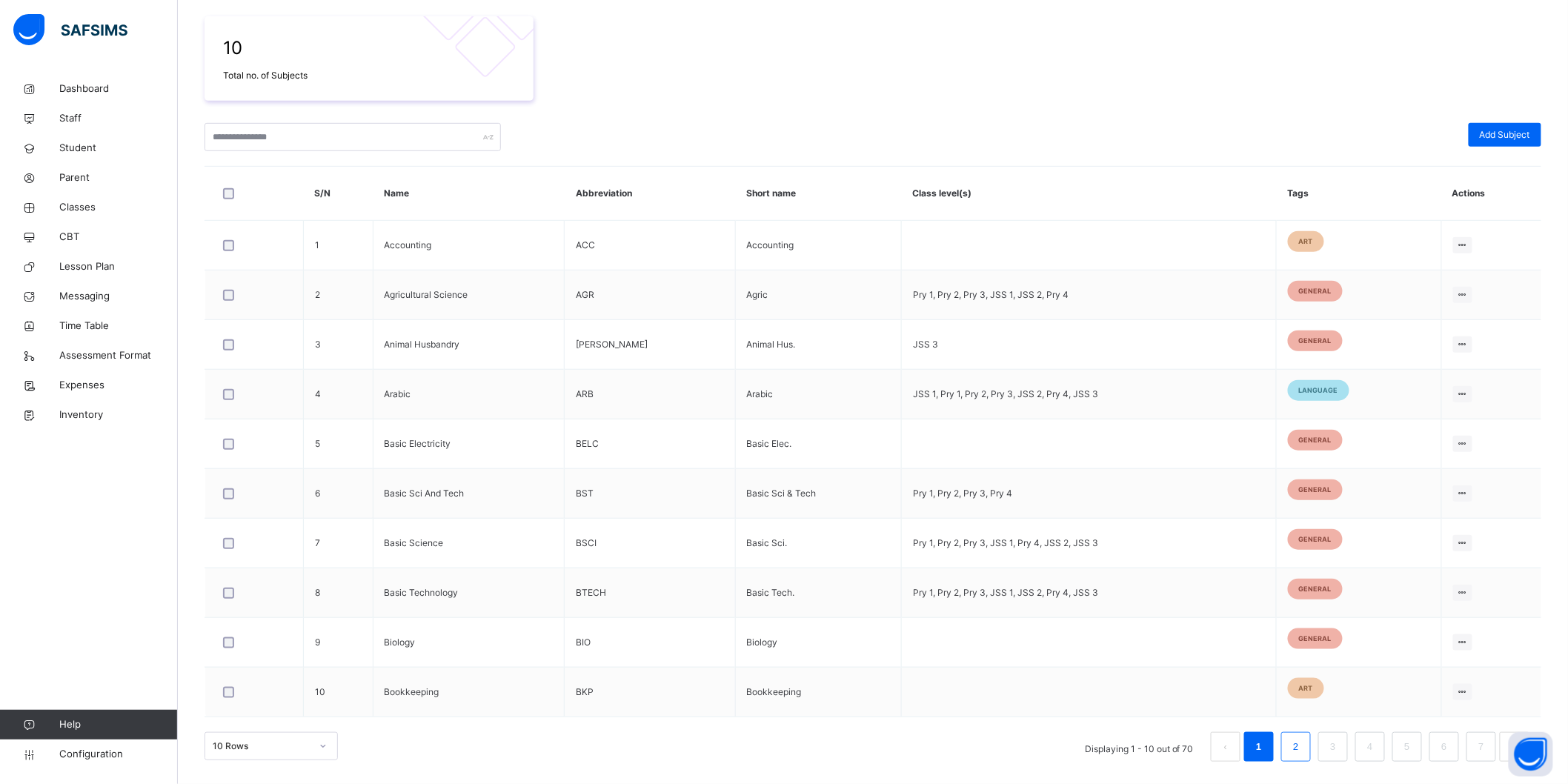
click at [1311, 754] on li "2" at bounding box center [1296, 747] width 30 height 30
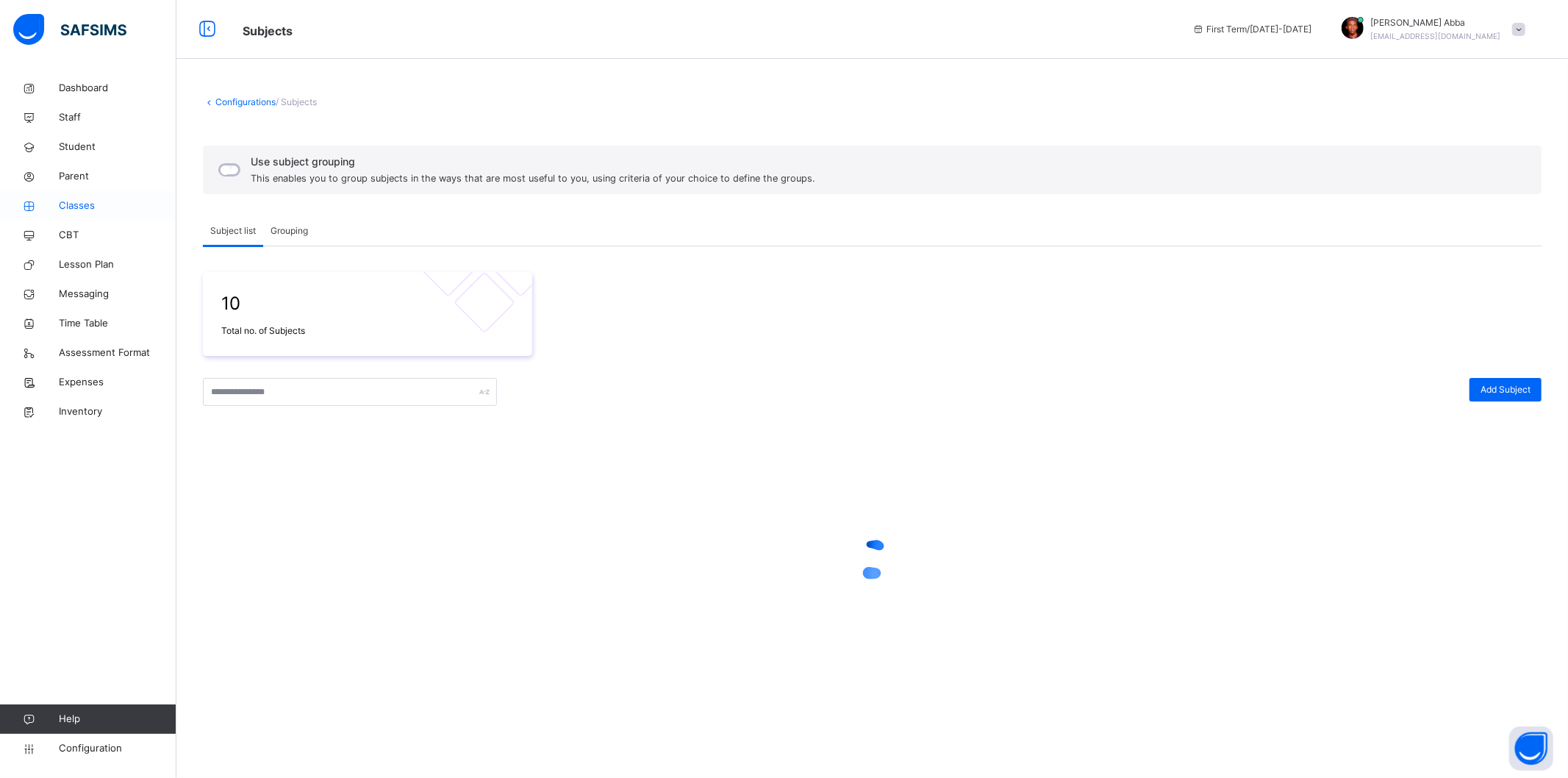
click at [76, 199] on span "Classes" at bounding box center [117, 206] width 118 height 14
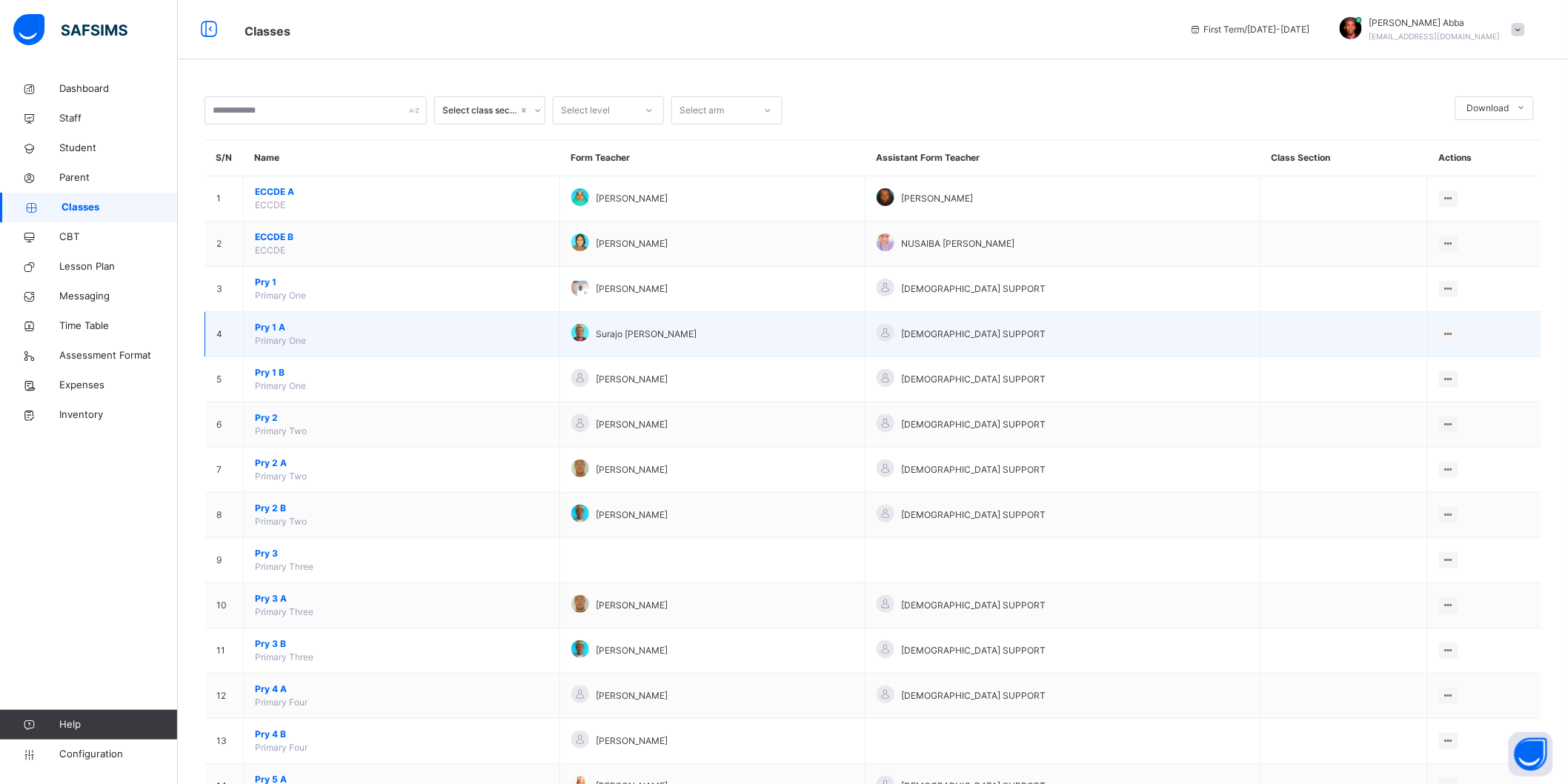
click at [275, 330] on span "Pry 1 A" at bounding box center [401, 327] width 293 height 14
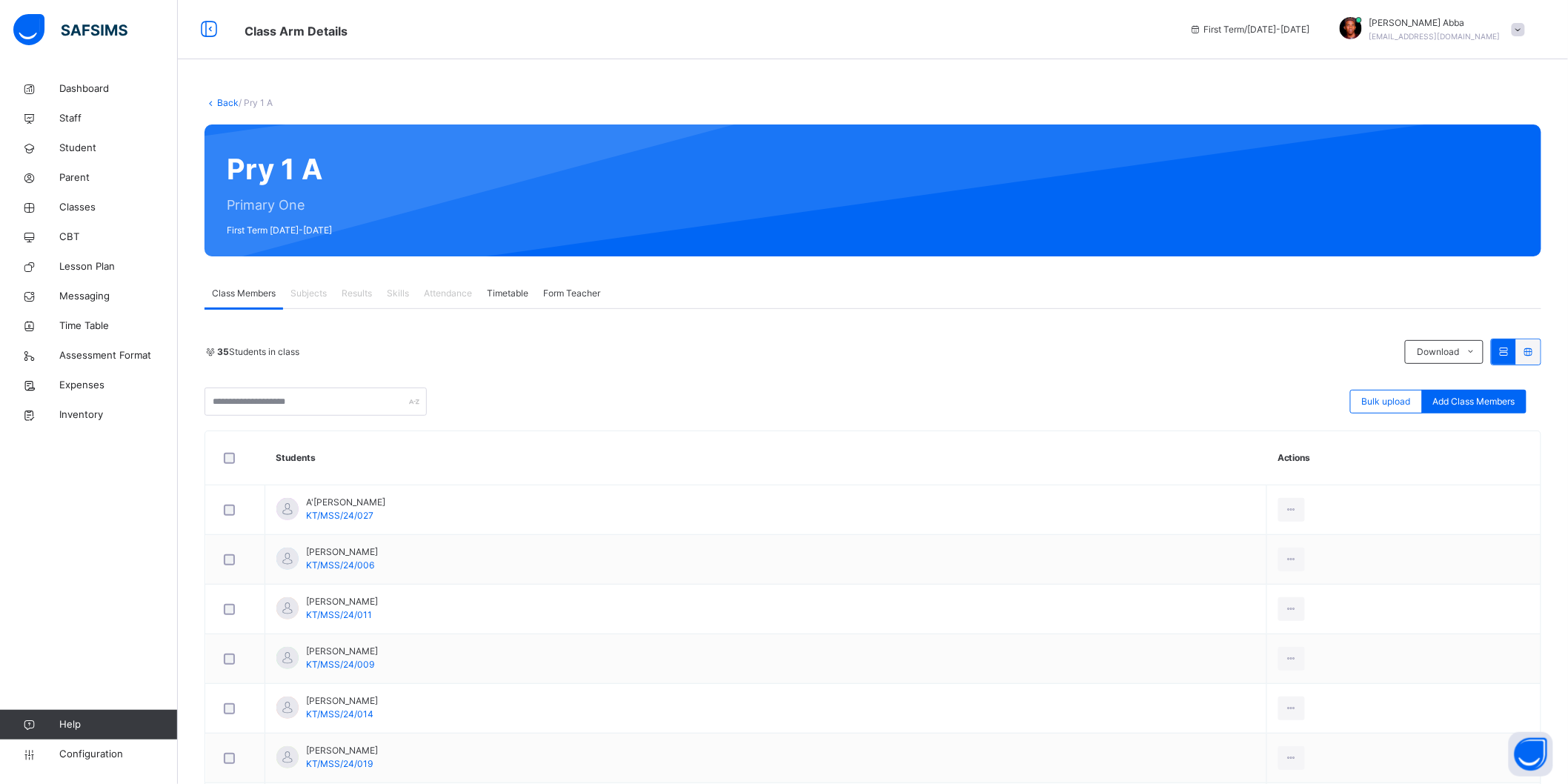
click at [299, 291] on span "Subjects" at bounding box center [309, 293] width 36 height 14
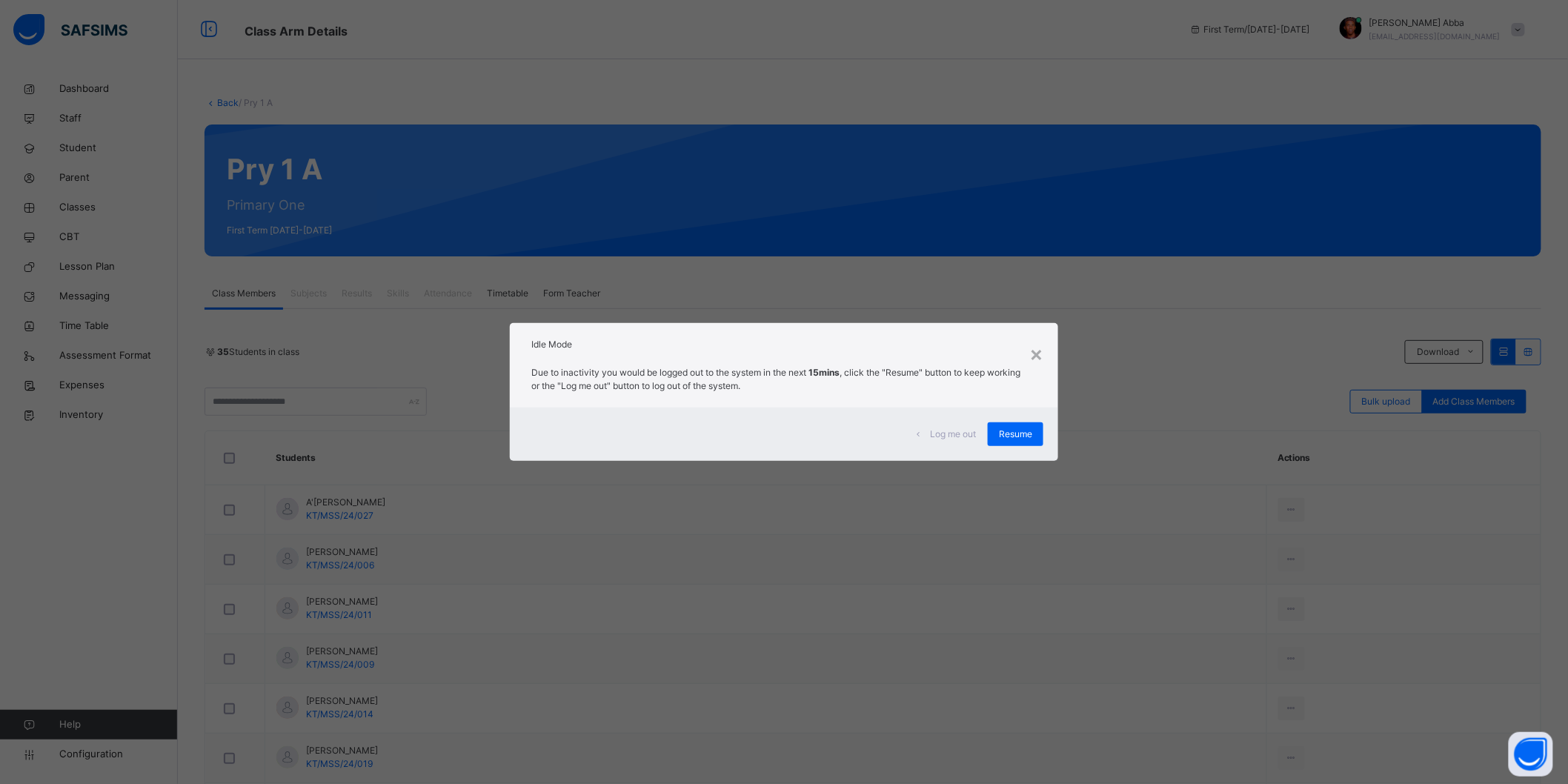
click at [1023, 464] on div "× Idle Mode Due to inactivity you would be logged out to the system in the next…" at bounding box center [784, 392] width 1568 height 784
click at [1018, 433] on span "Resume" at bounding box center [1015, 434] width 33 height 14
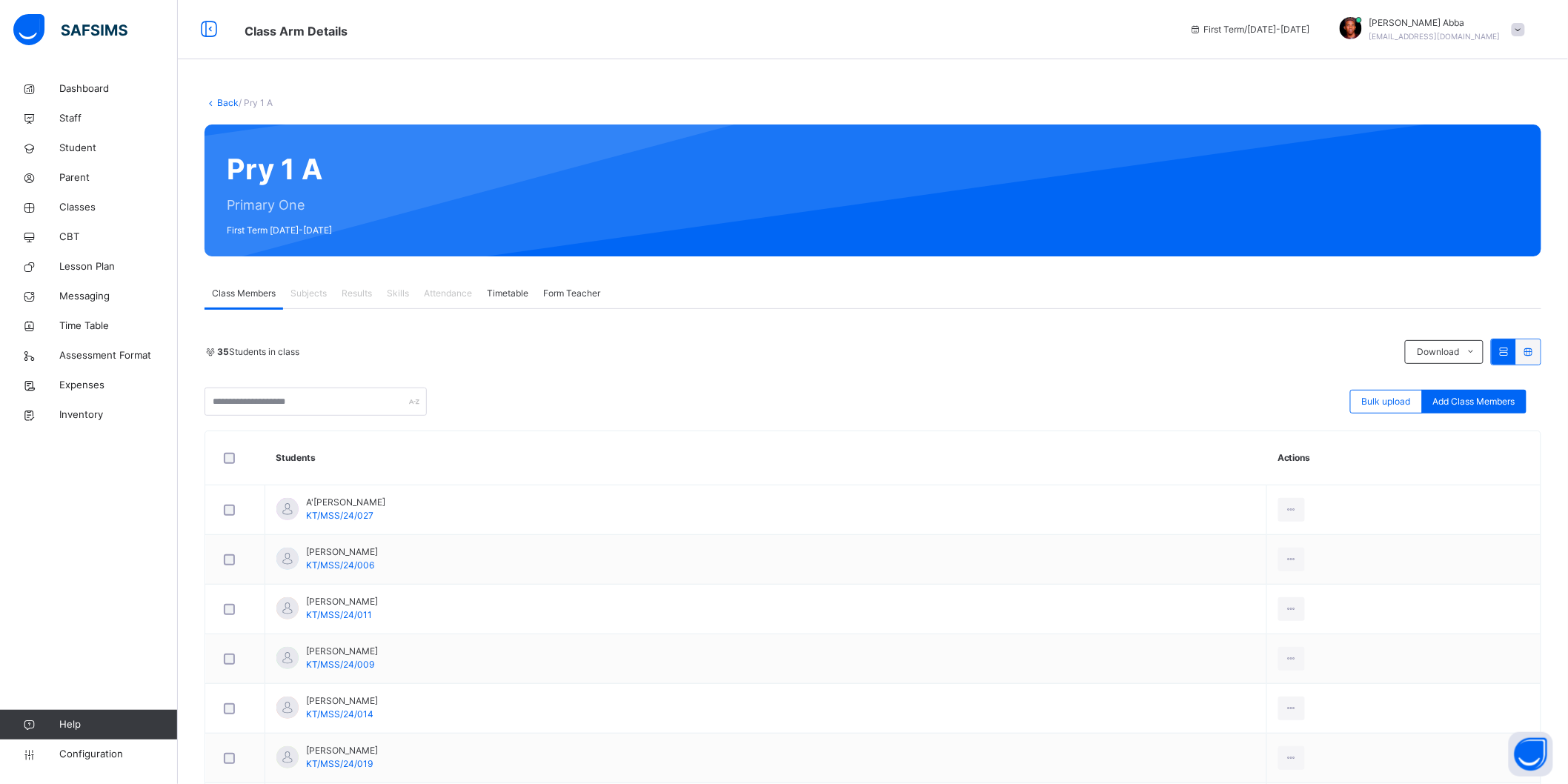
click at [507, 291] on span "Timetable" at bounding box center [507, 293] width 41 height 14
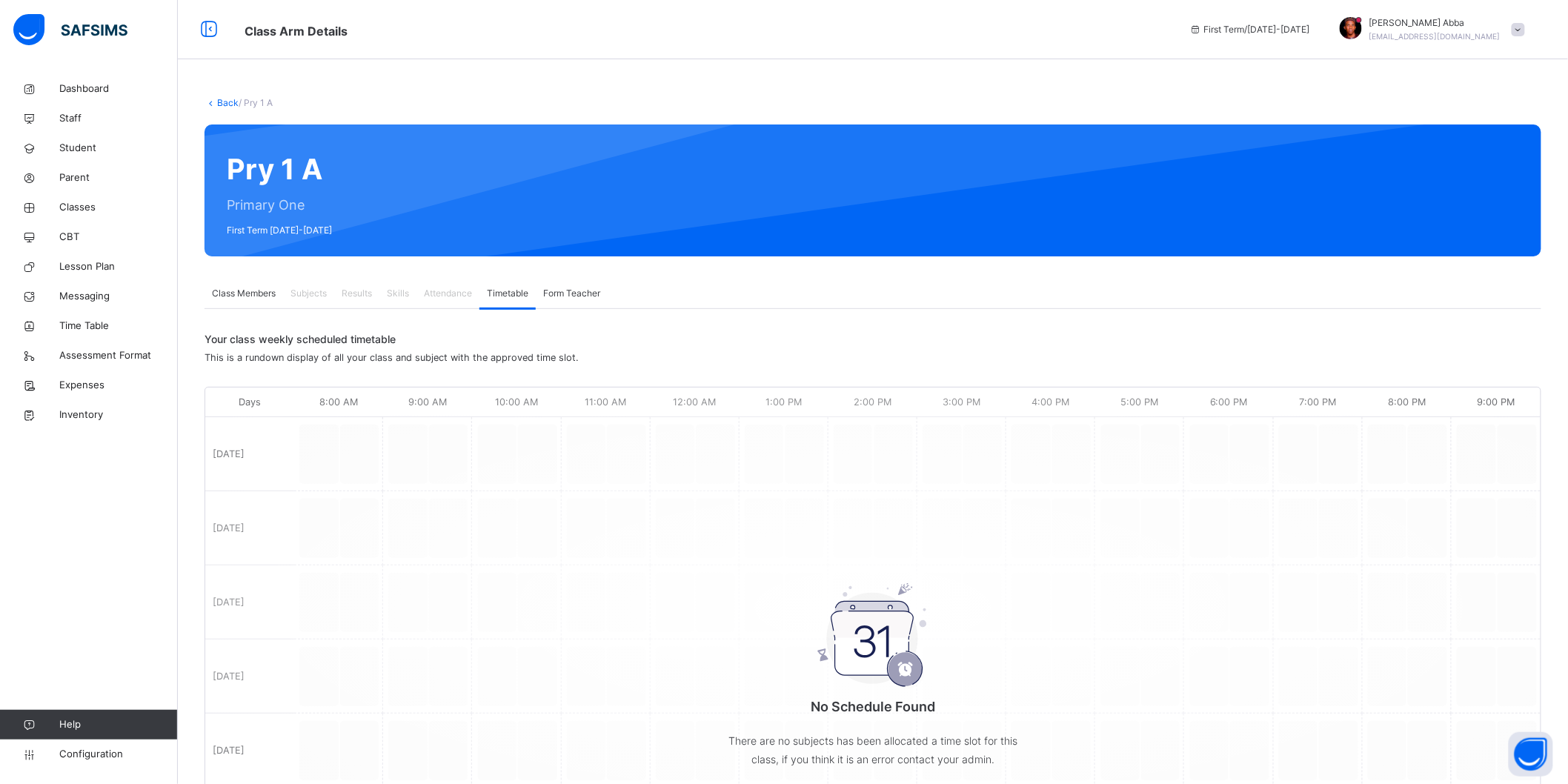
click at [441, 290] on span "Attendance" at bounding box center [448, 293] width 48 height 14
click at [440, 290] on span "Attendance" at bounding box center [448, 293] width 48 height 14
click at [391, 290] on span "Skills" at bounding box center [398, 293] width 23 height 14
click at [362, 288] on span "Results" at bounding box center [357, 293] width 31 height 14
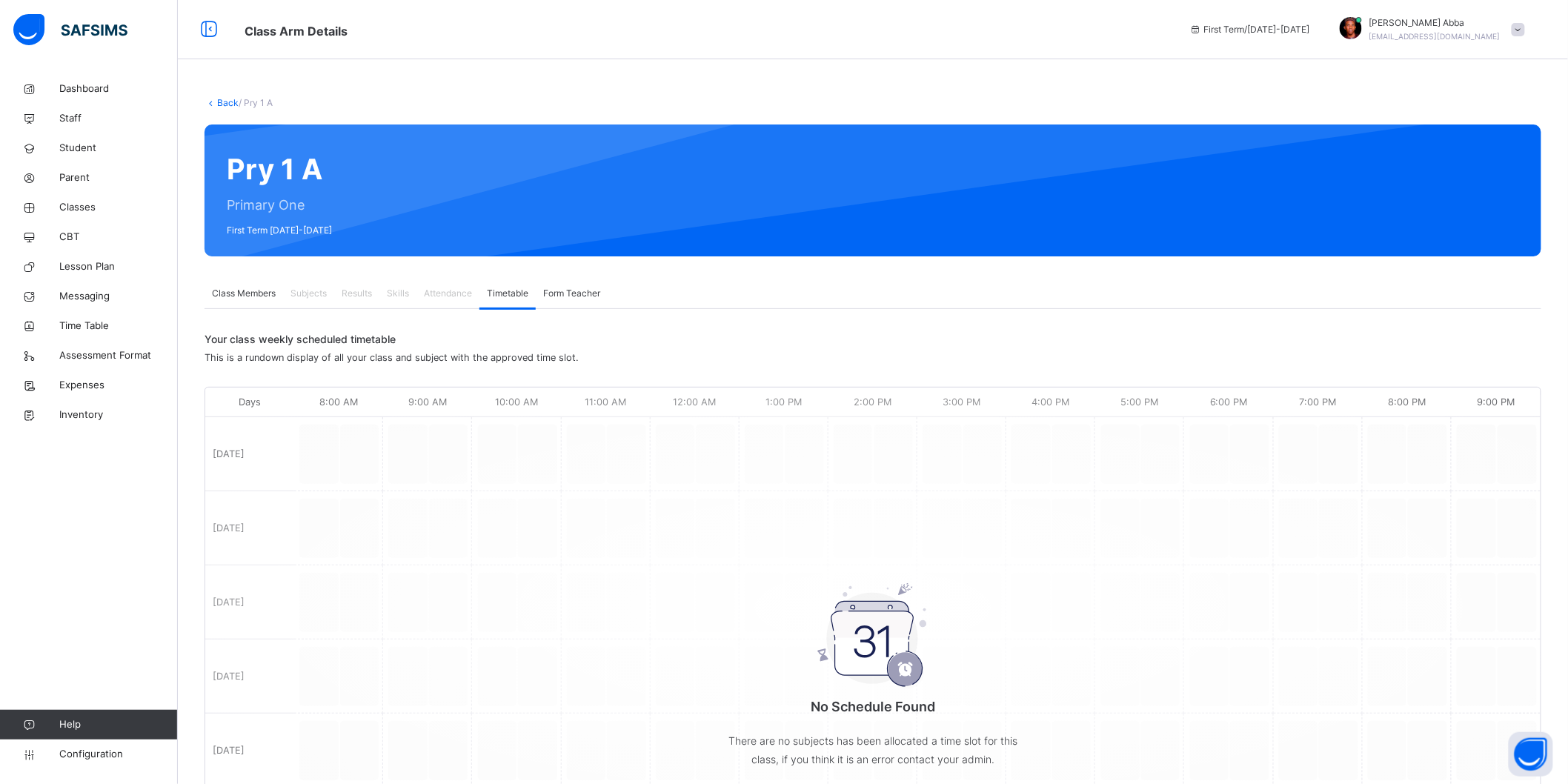
click at [313, 288] on span "Subjects" at bounding box center [309, 293] width 36 height 14
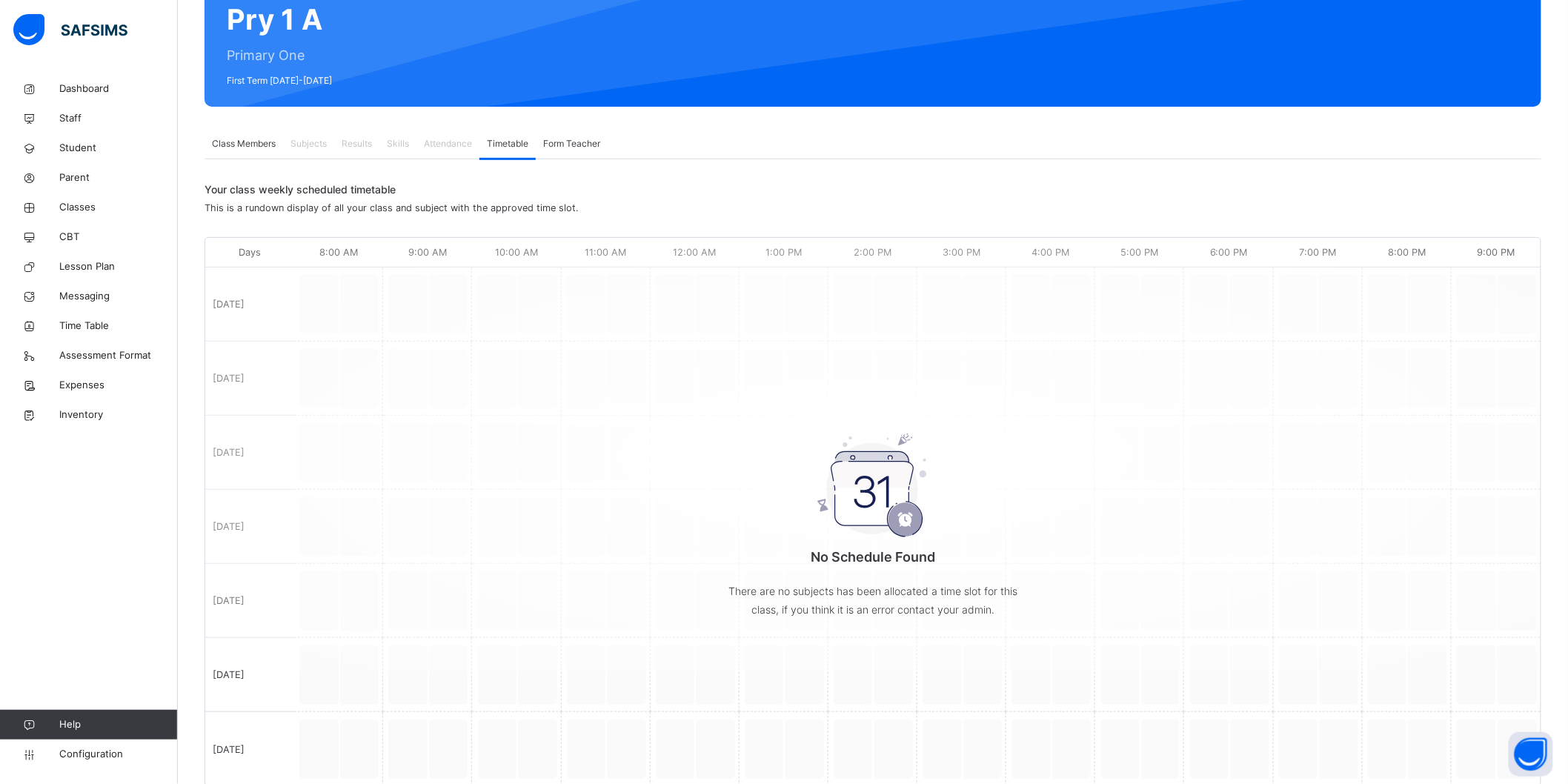
scroll to position [189, 0]
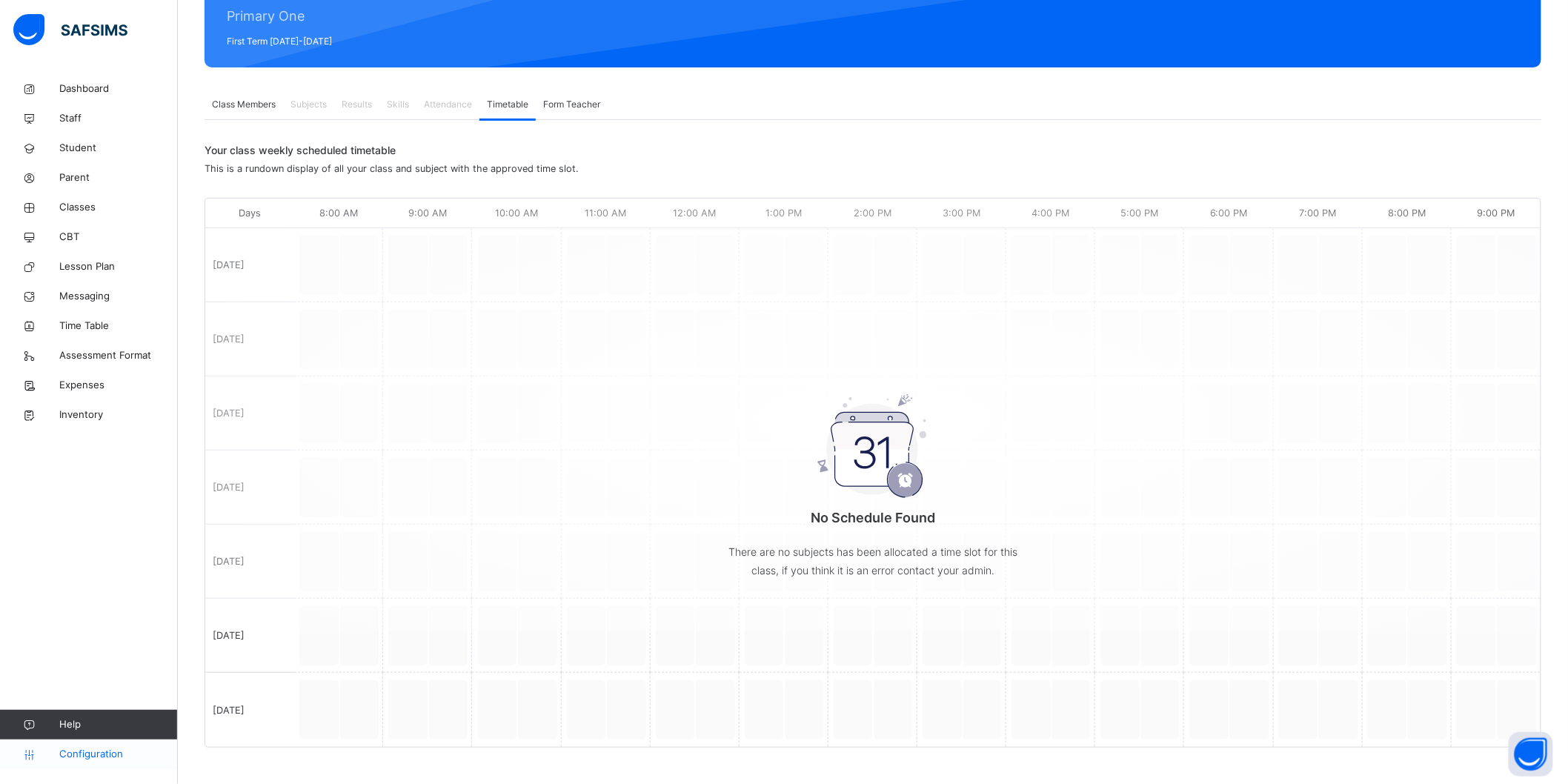
click at [77, 747] on link "Configuration" at bounding box center [88, 754] width 177 height 30
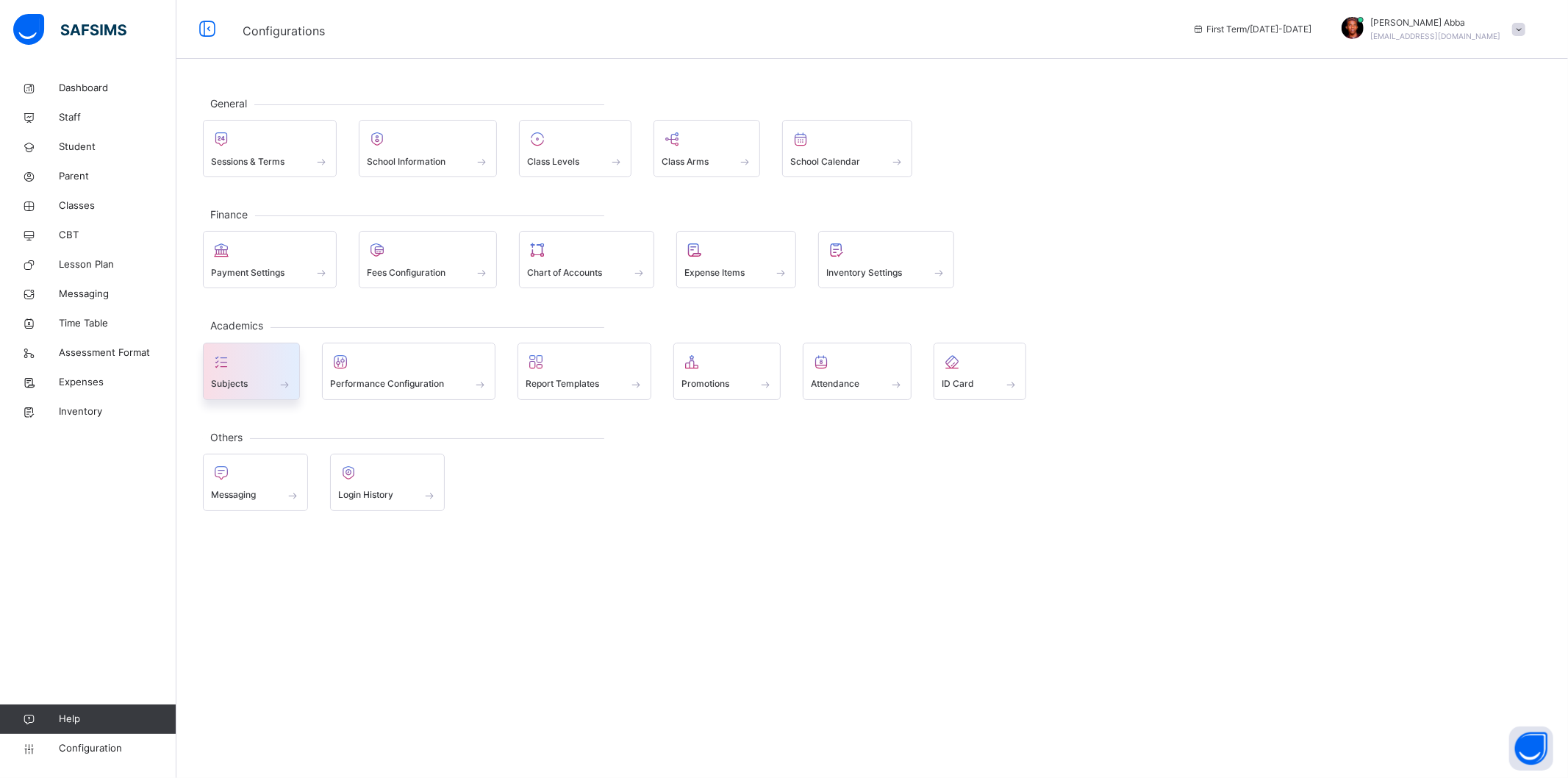
click at [248, 379] on div "Subjects" at bounding box center [251, 384] width 81 height 15
